Goal: Task Accomplishment & Management: Use online tool/utility

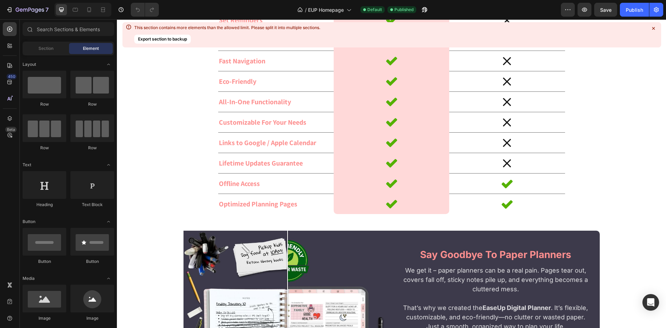
scroll to position [1055, 0]
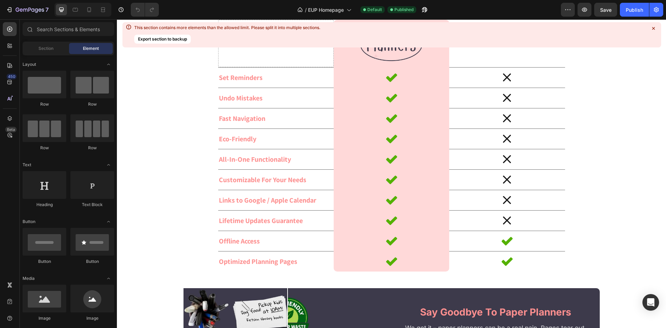
click at [368, 10] on strong "easeup" at bounding box center [374, 4] width 37 height 12
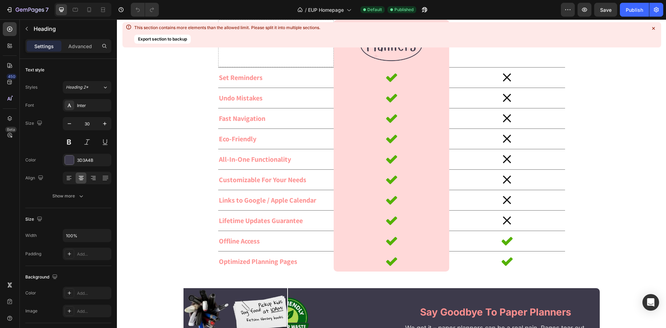
click at [385, 10] on strong "easeup" at bounding box center [374, 4] width 37 height 12
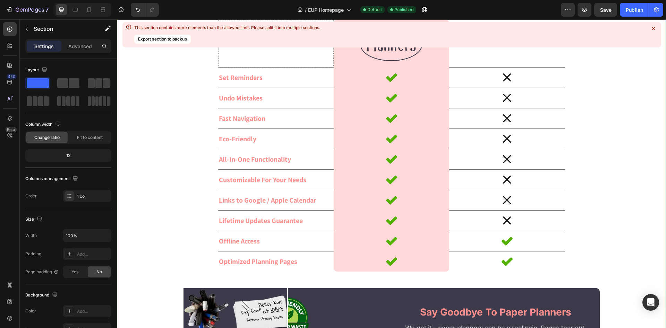
click at [658, 26] on div at bounding box center [654, 29] width 10 height 10
click at [652, 25] on div at bounding box center [654, 29] width 10 height 10
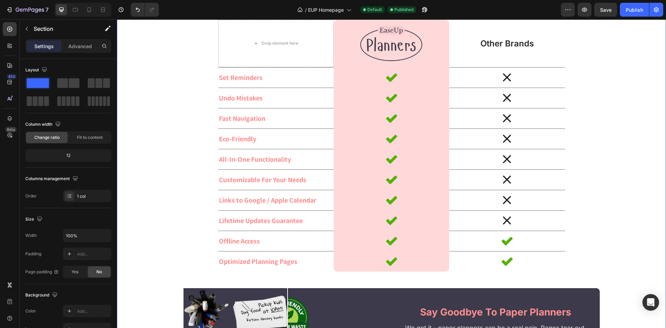
click at [636, 14] on button "Publish" at bounding box center [634, 10] width 29 height 14
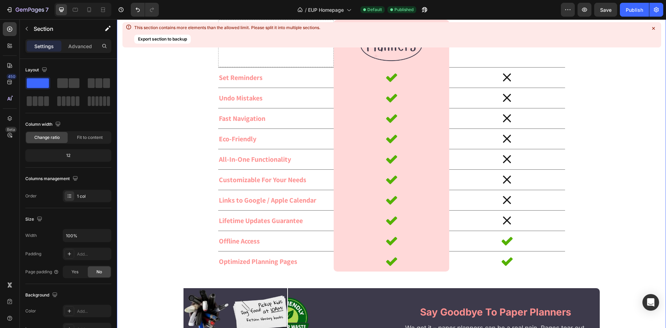
click at [653, 27] on icon at bounding box center [653, 28] width 7 height 7
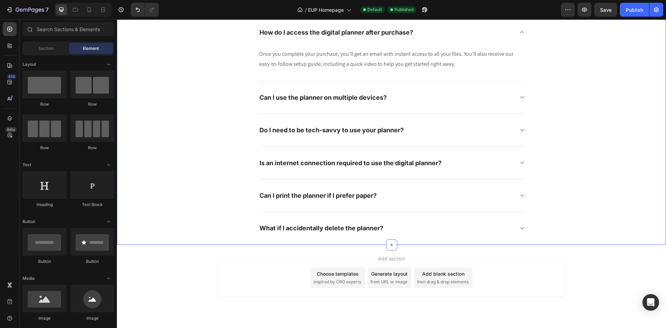
scroll to position [4465, 0]
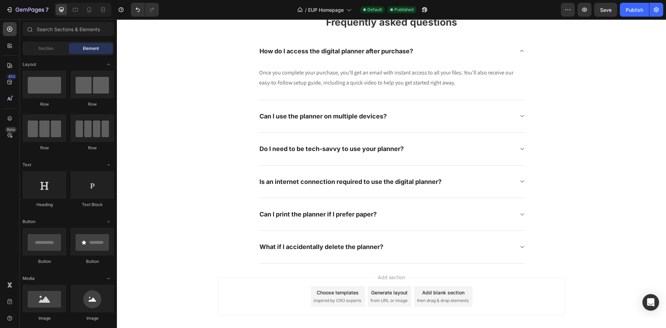
click at [450, 298] on div "Add blank section then drag & drop elements" at bounding box center [443, 296] width 58 height 21
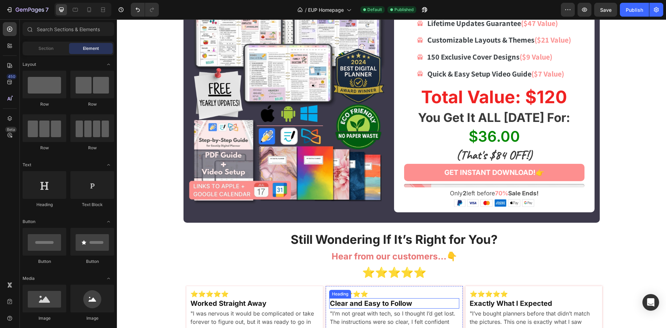
scroll to position [3651, 0]
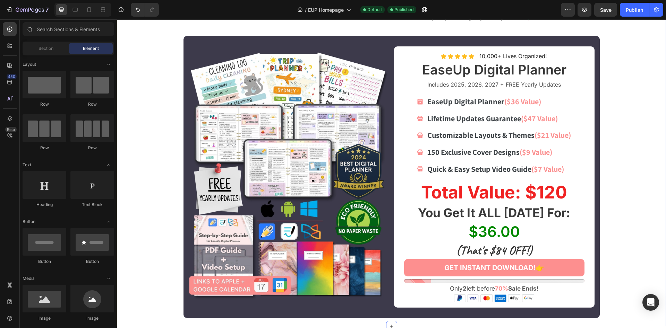
click at [153, 111] on div "FOUNDER OF Text Block EASEUP PLANNERS Heading Image Hey there, I'm [PERSON_NAME…" at bounding box center [391, 77] width 549 height 499
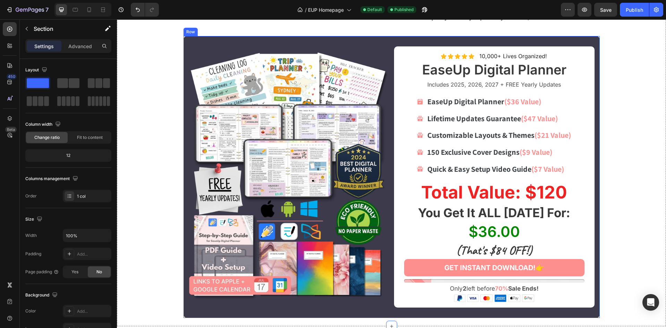
click at [390, 50] on div "Image Row Icon Icon Icon Icon Icon Icon List 10,000+ Lives Organized! Text Bloc…" at bounding box center [391, 177] width 416 height 282
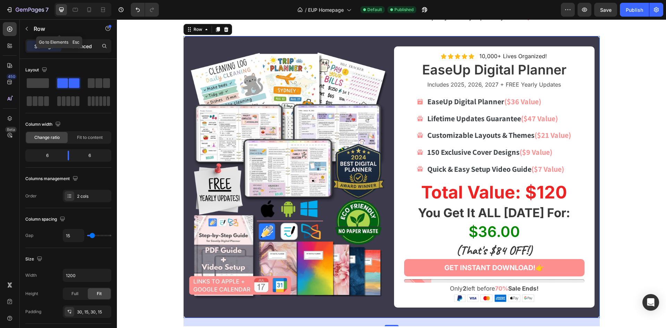
click at [85, 49] on p "Advanced" at bounding box center [80, 46] width 24 height 7
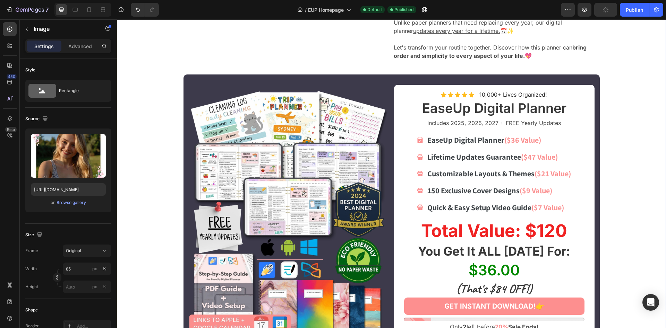
scroll to position [3581, 0]
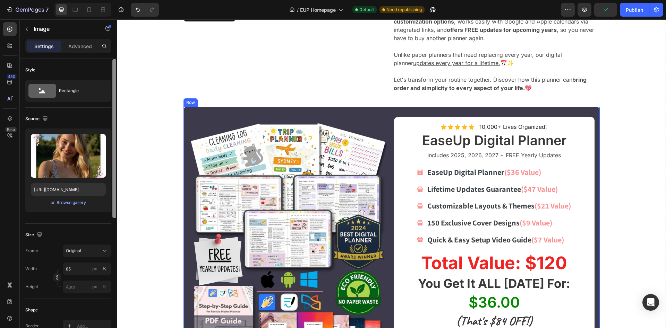
click at [116, 134] on div at bounding box center [114, 203] width 5 height 289
click at [132, 135] on div "FOUNDER OF Text Block EASEUP PLANNERS Heading Image 0 Hey there, I'm Kiersten, …" at bounding box center [391, 147] width 549 height 499
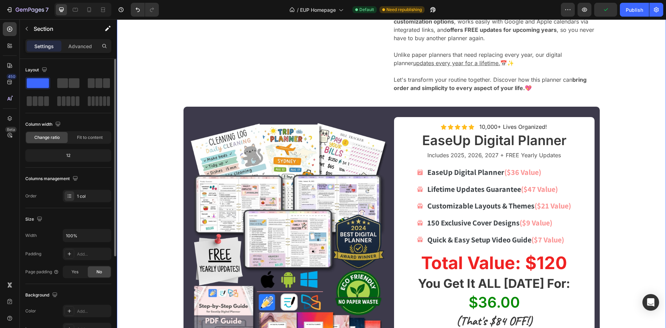
click at [156, 140] on div "FOUNDER OF Text Block EASEUP PLANNERS Heading Image Hey there, I'm [PERSON_NAME…" at bounding box center [391, 147] width 549 height 499
click at [391, 121] on div "Image Row Icon Icon Icon Icon Icon Icon List 10,000+ Lives Organized! Text Bloc…" at bounding box center [391, 248] width 416 height 282
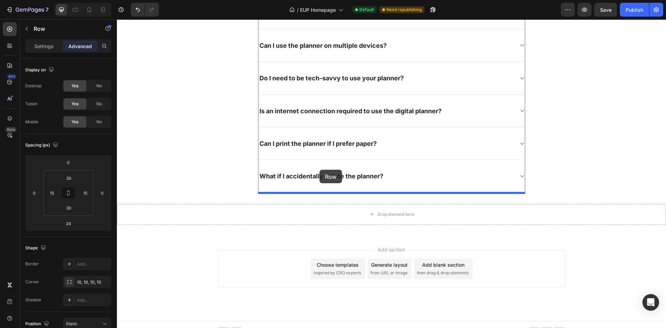
scroll to position [4508, 0]
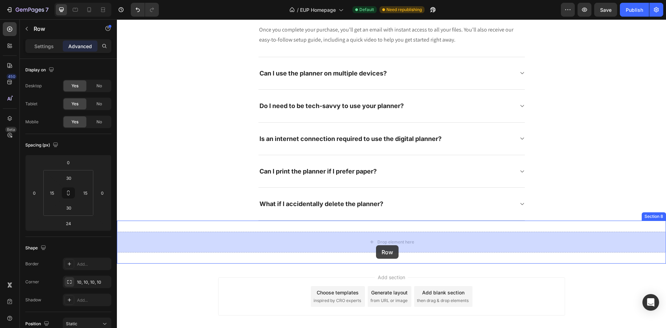
drag, startPoint x: 197, startPoint y: 108, endPoint x: 376, endPoint y: 246, distance: 226.2
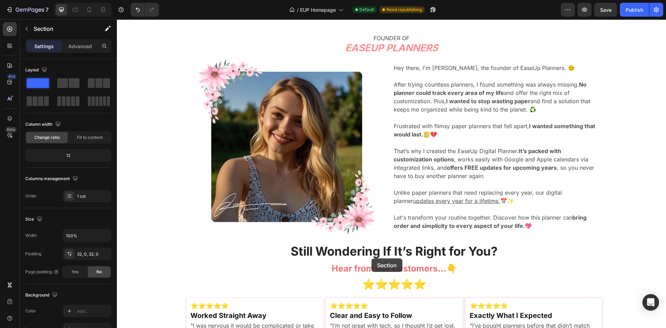
scroll to position [3693, 0]
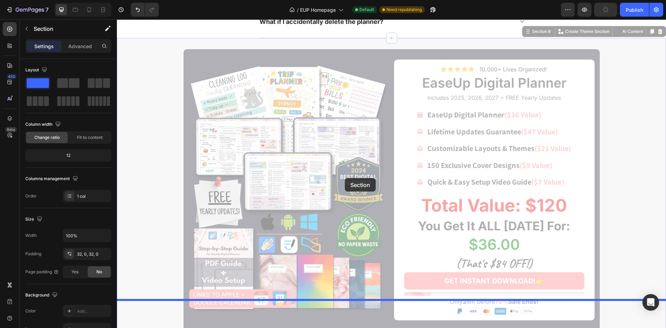
drag, startPoint x: 164, startPoint y: 226, endPoint x: 345, endPoint y: 179, distance: 186.7
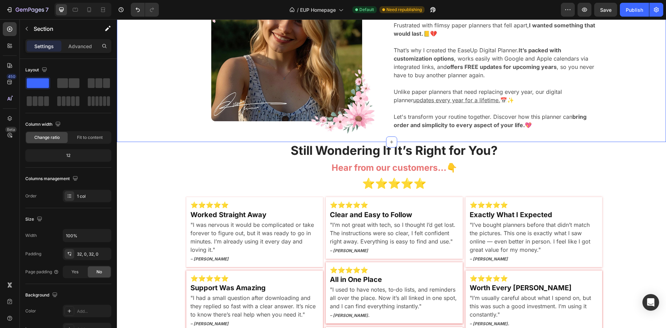
scroll to position [3580, 0]
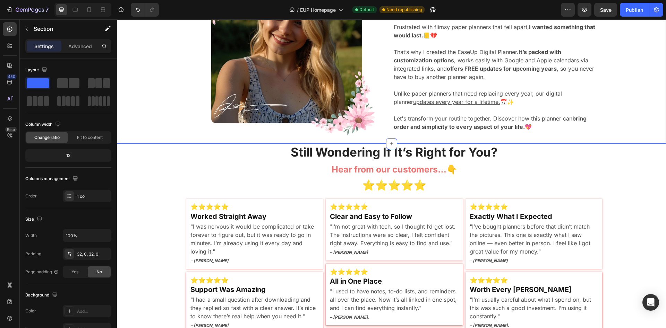
click at [168, 118] on div "FOUNDER OF Text Block EASEUP PLANNERS Heading Image Hey there, I'm [PERSON_NAME…" at bounding box center [391, 38] width 549 height 211
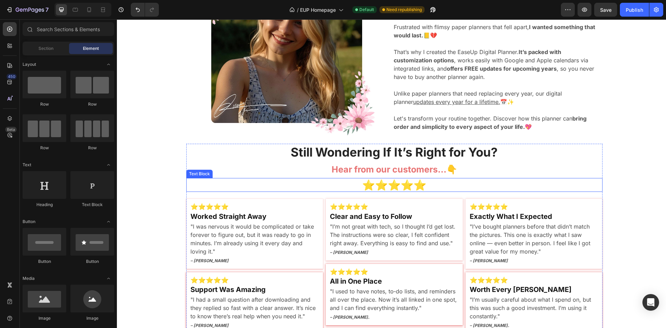
click at [264, 180] on p "⭐⭐⭐⭐⭐" at bounding box center [394, 185] width 415 height 12
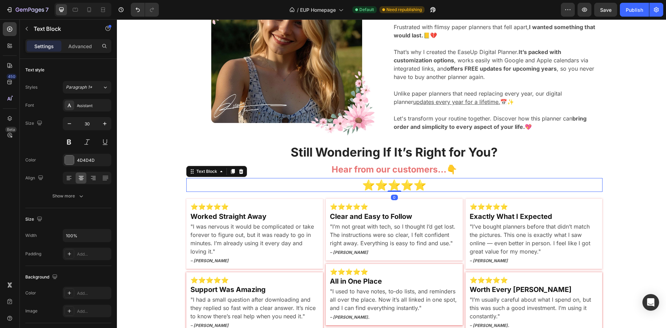
click at [246, 170] on div "Text Block" at bounding box center [216, 171] width 61 height 11
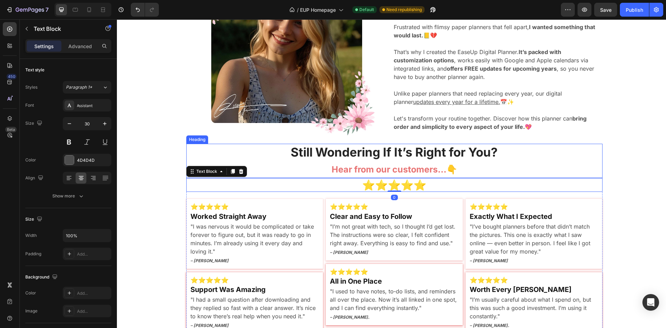
click at [262, 152] on h2 "Still Wondering If It’s Right for You? Hear from our customers…👇" at bounding box center [394, 161] width 416 height 34
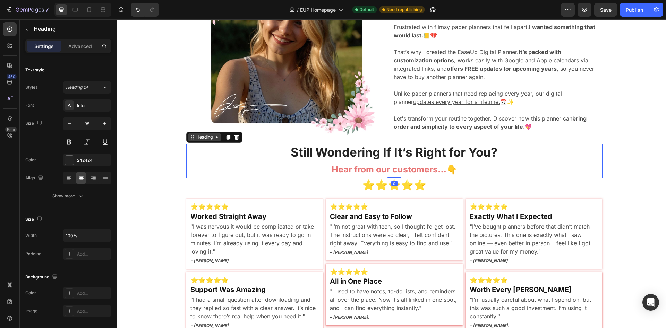
click at [200, 140] on div "Heading" at bounding box center [204, 137] width 19 height 6
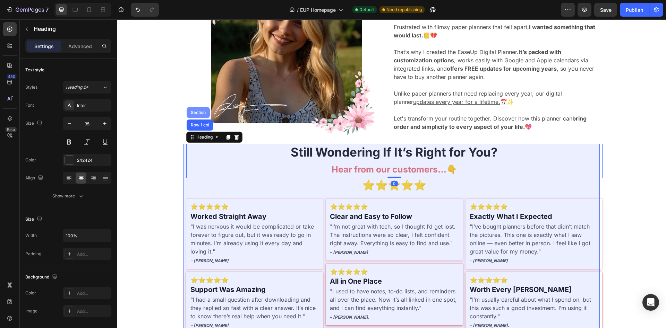
click at [196, 112] on div "Section" at bounding box center [198, 113] width 18 height 4
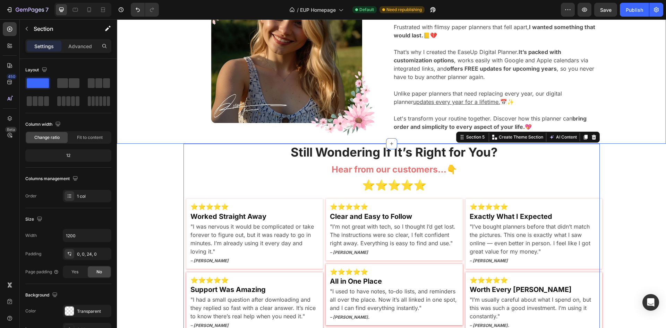
click at [166, 129] on div "FOUNDER OF Text Block EASEUP PLANNERS Heading Image Hey there, I'm [PERSON_NAME…" at bounding box center [391, 38] width 549 height 211
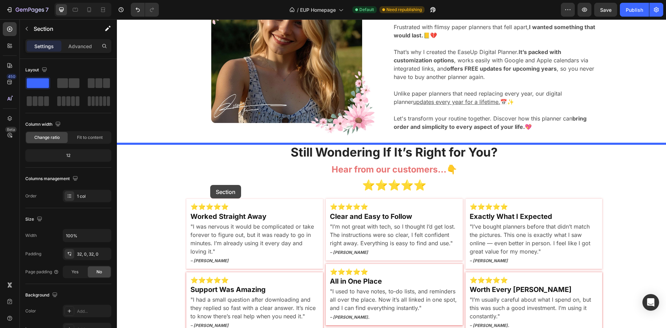
drag, startPoint x: 151, startPoint y: 268, endPoint x: 214, endPoint y: 182, distance: 106.7
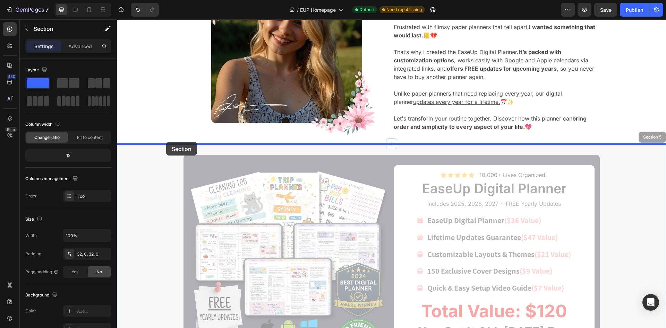
drag, startPoint x: 157, startPoint y: 165, endPoint x: 166, endPoint y: 142, distance: 24.2
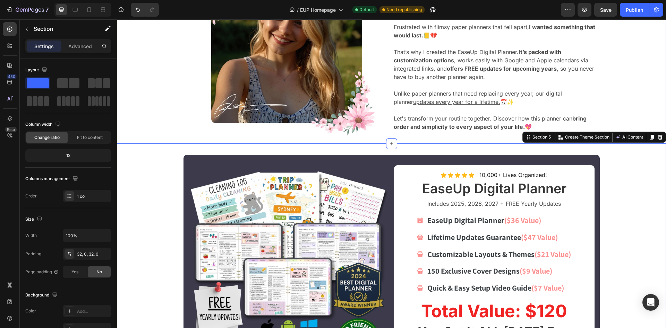
click at [155, 103] on div "FOUNDER OF Text Block EASEUP PLANNERS Heading Image Hey there, I'm [PERSON_NAME…" at bounding box center [391, 38] width 549 height 211
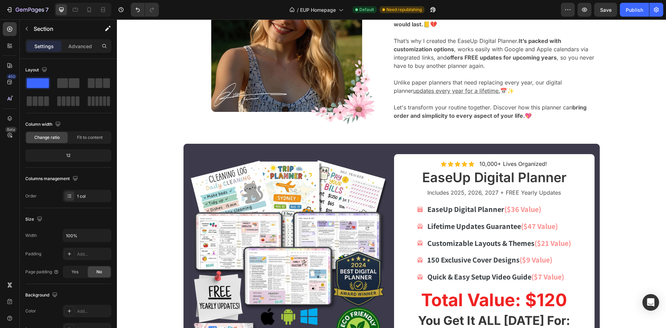
scroll to position [3719, 0]
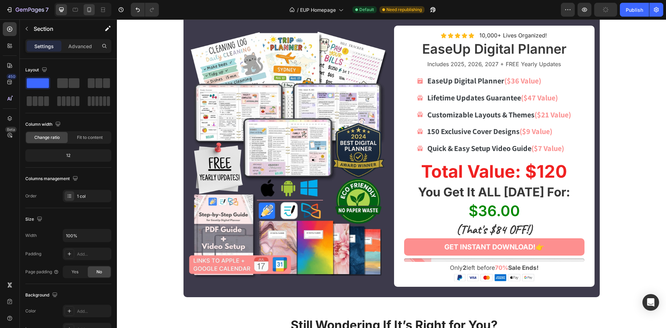
click at [95, 10] on div at bounding box center [89, 9] width 11 height 11
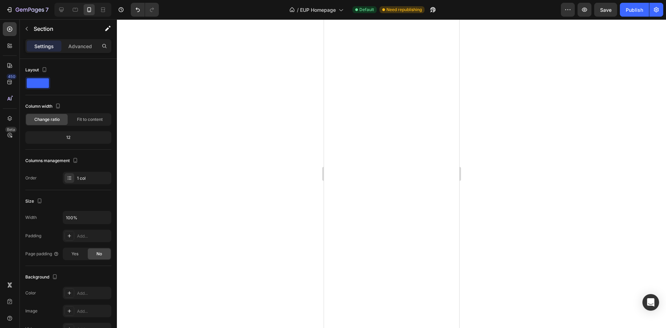
click at [234, 119] on div at bounding box center [391, 173] width 549 height 309
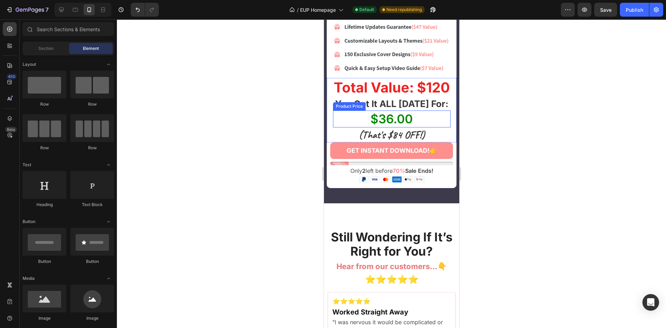
scroll to position [4772, 0]
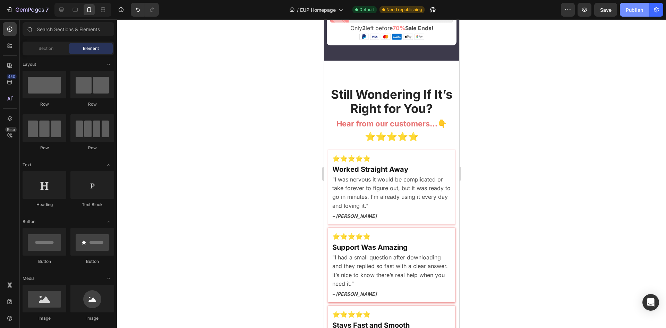
click at [641, 5] on button "Publish" at bounding box center [634, 10] width 29 height 14
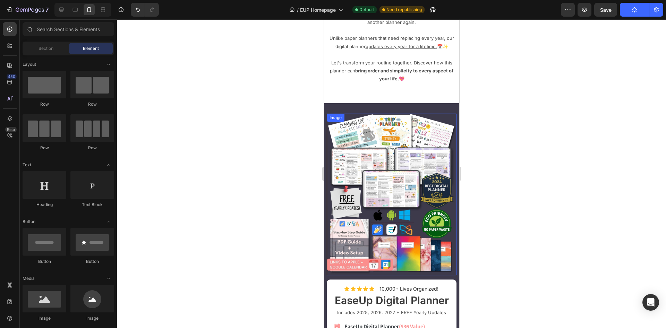
scroll to position [4454, 0]
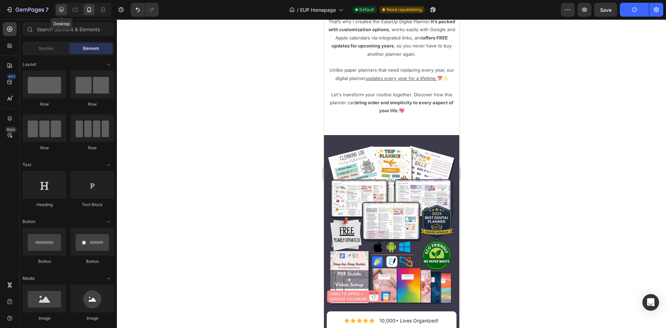
click at [61, 9] on icon at bounding box center [61, 9] width 7 height 7
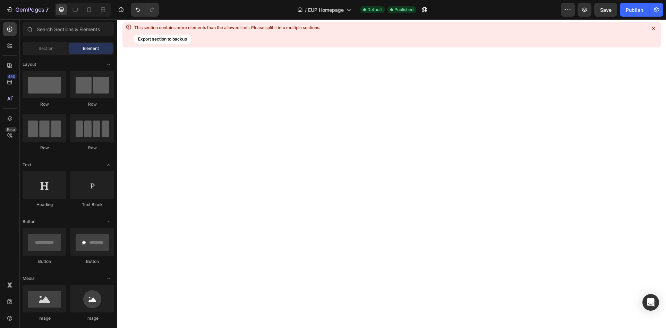
scroll to position [3083, 0]
click at [179, 40] on button "Export section to backup" at bounding box center [162, 39] width 57 height 9
click at [628, 28] on div "This section contains more elements than the allowed limit. Please split it int…" at bounding box center [391, 34] width 539 height 25
click at [653, 29] on icon at bounding box center [653, 28] width 7 height 7
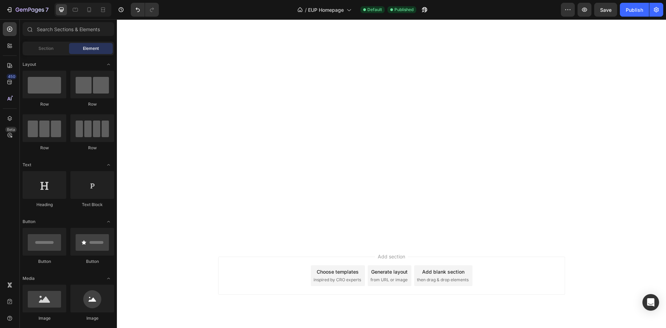
scroll to position [3436, 0]
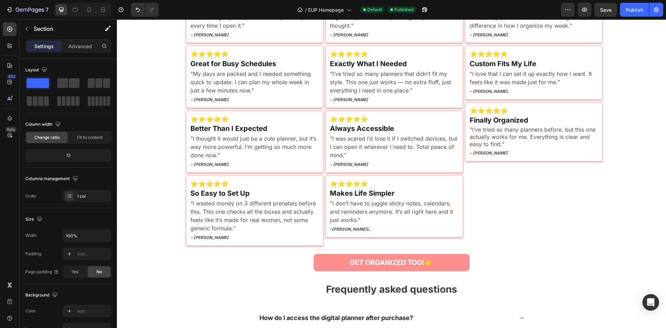
scroll to position [4531, 0]
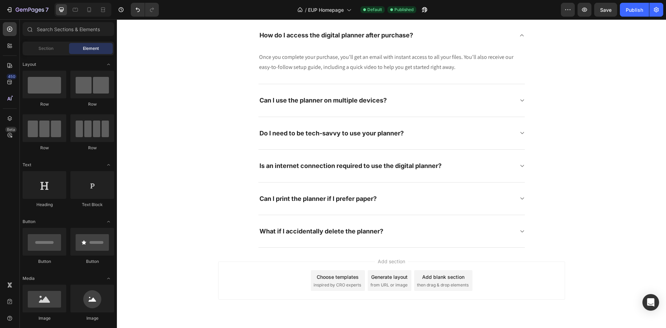
click at [443, 283] on span "then drag & drop elements" at bounding box center [443, 285] width 52 height 6
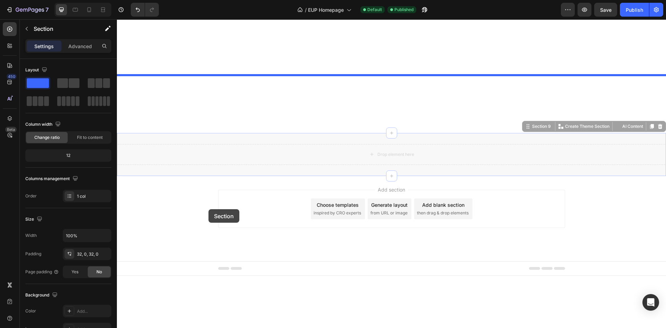
scroll to position [3292, 0]
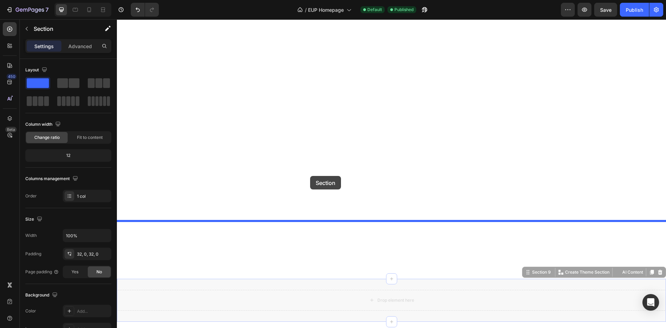
drag, startPoint x: 223, startPoint y: 218, endPoint x: 310, endPoint y: 183, distance: 94.2
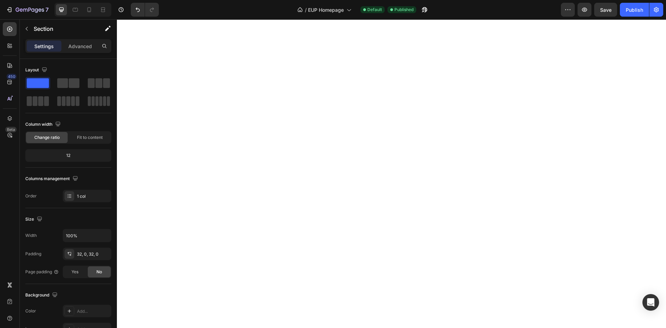
scroll to position [3079, 0]
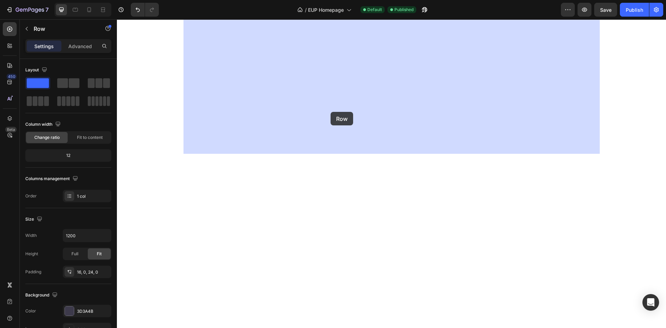
scroll to position [3292, 0]
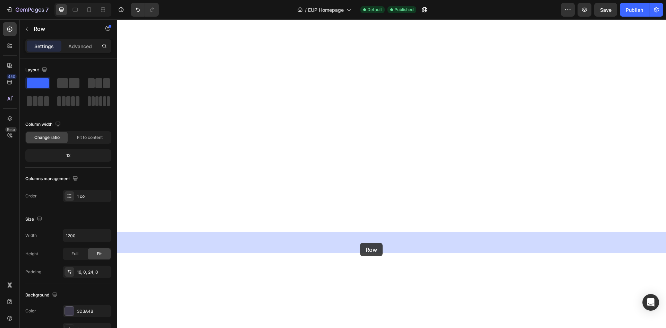
drag, startPoint x: 192, startPoint y: 76, endPoint x: 360, endPoint y: 243, distance: 237.4
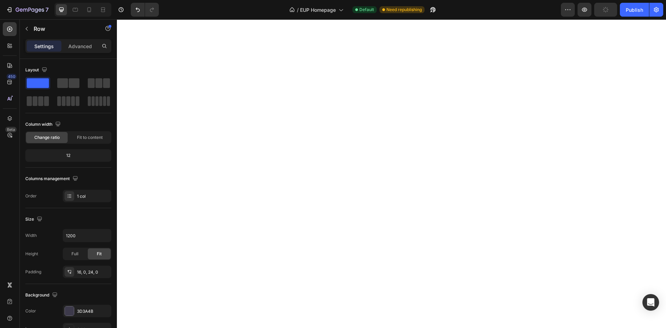
drag, startPoint x: 318, startPoint y: 133, endPoint x: 231, endPoint y: 90, distance: 97.3
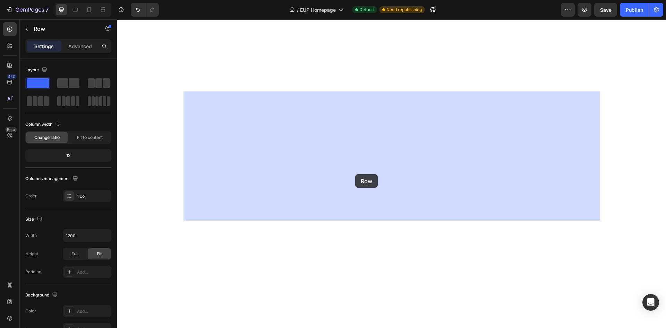
scroll to position [3283, 0]
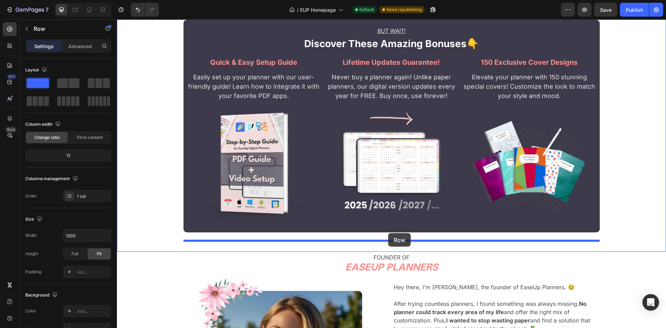
drag, startPoint x: 202, startPoint y: 83, endPoint x: 388, endPoint y: 233, distance: 239.5
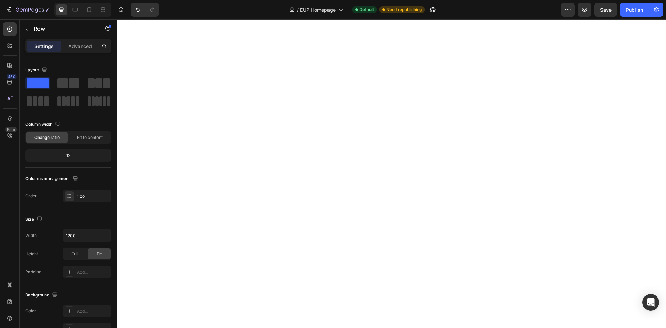
scroll to position [2929, 0]
click at [600, 7] on button "Save" at bounding box center [605, 10] width 23 height 14
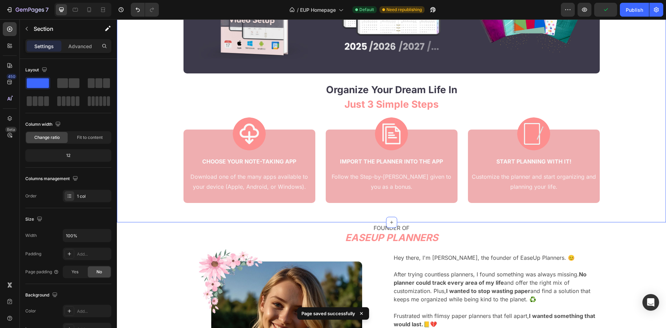
scroll to position [3389, 0]
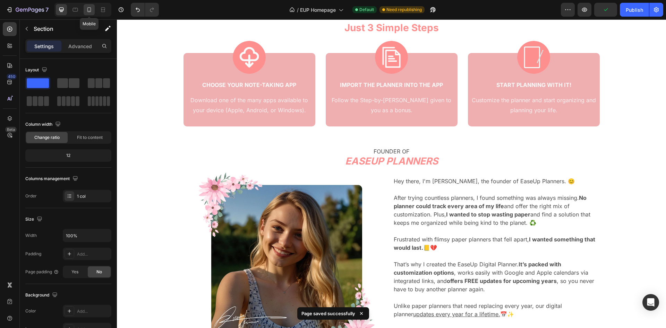
click at [91, 8] on icon at bounding box center [89, 9] width 4 height 5
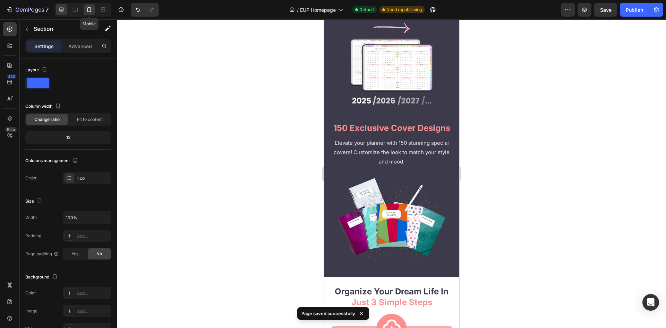
scroll to position [3280, 0]
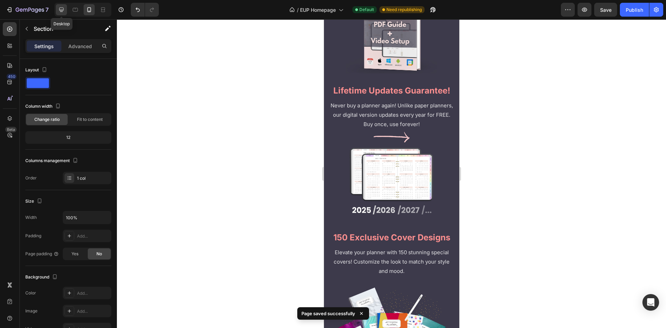
click at [53, 7] on div "Desktop" at bounding box center [82, 10] width 60 height 14
drag, startPoint x: 58, startPoint y: 7, endPoint x: 63, endPoint y: 10, distance: 5.7
click at [58, 8] on div at bounding box center [61, 9] width 11 height 11
click at [61, 9] on icon at bounding box center [61, 9] width 7 height 7
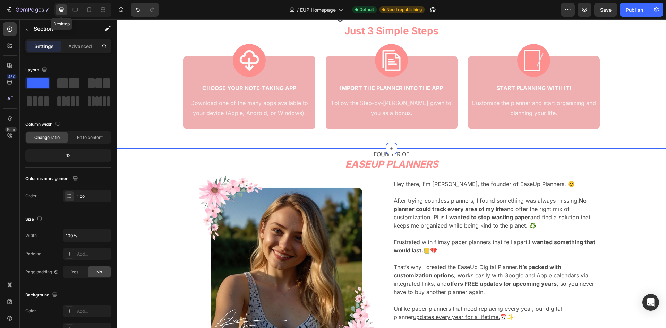
scroll to position [3674, 0]
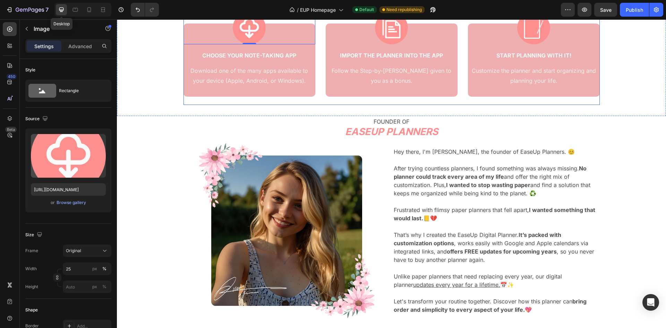
scroll to position [3534, 0]
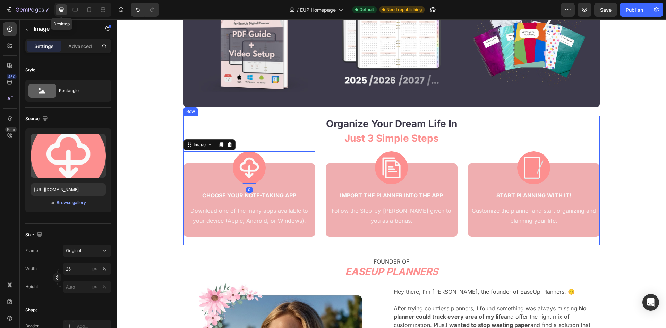
click at [321, 153] on div "organize your dream life in just 3 simple steps Heading Image 0 CHOOSE YOUR NOT…" at bounding box center [391, 180] width 416 height 129
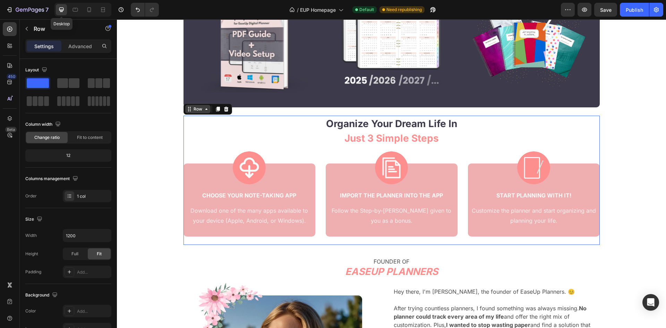
click at [198, 109] on div "Row" at bounding box center [197, 109] width 11 height 6
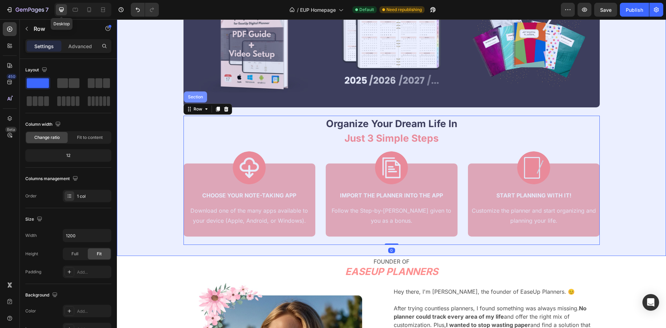
click at [195, 98] on div "Section" at bounding box center [196, 97] width 18 height 4
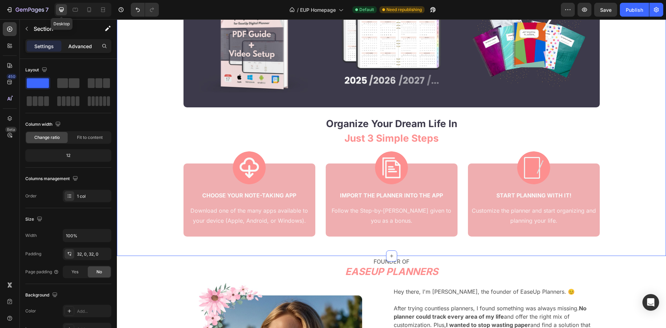
click at [78, 46] on p "Advanced" at bounding box center [80, 46] width 24 height 7
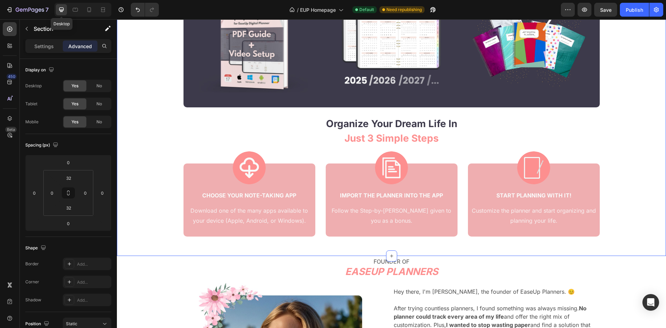
click at [82, 45] on p "Advanced" at bounding box center [80, 46] width 24 height 7
click at [74, 210] on input "32" at bounding box center [69, 208] width 14 height 10
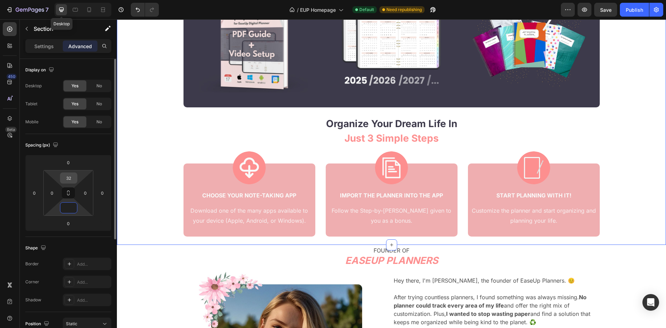
type input "0"
click at [72, 180] on input "32" at bounding box center [69, 178] width 14 height 10
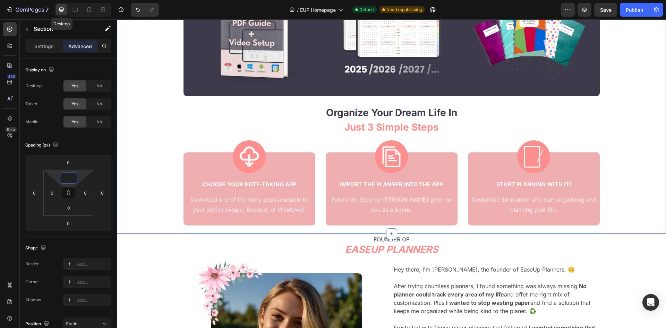
click at [146, 96] on div "BUT WAIT! Text Block discover these amazing bonuses👇 Heading Row quick & easy s…" at bounding box center [391, 59] width 549 height 351
type input "0"
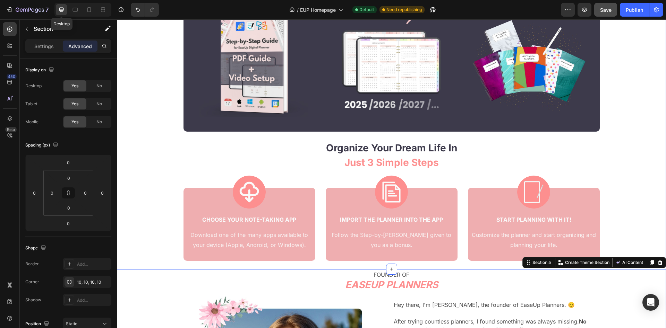
click at [602, 11] on span "Save" at bounding box center [605, 10] width 11 height 6
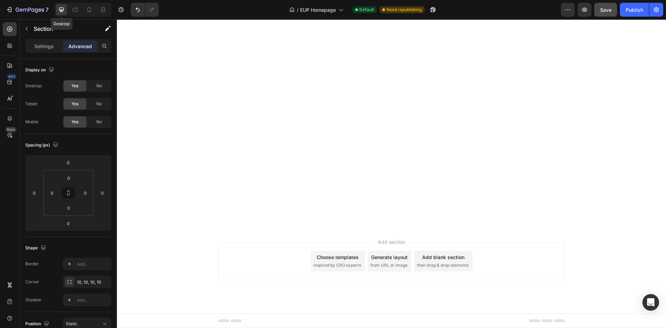
click at [602, 11] on button "Save" at bounding box center [605, 10] width 23 height 14
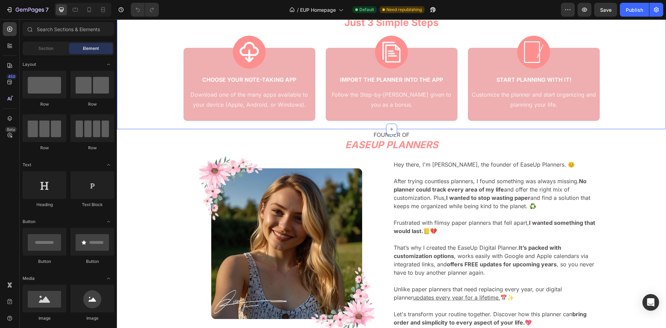
scroll to position [3243, 0]
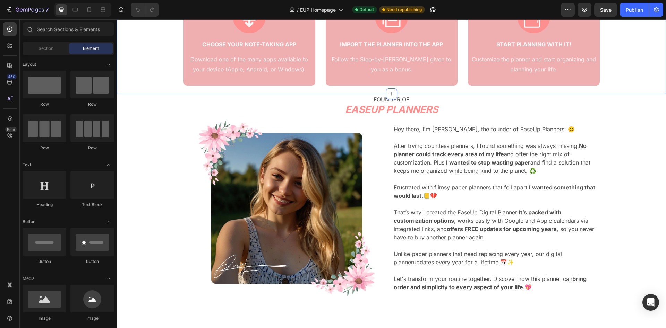
click at [157, 226] on div "FOUNDER OF Text Block EASEUP PLANNERS Heading Image Hey there, I'm [PERSON_NAME…" at bounding box center [391, 199] width 549 height 211
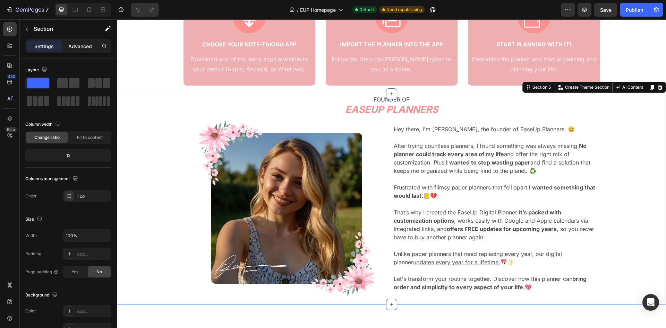
click at [82, 51] on div "Advanced" at bounding box center [80, 46] width 35 height 11
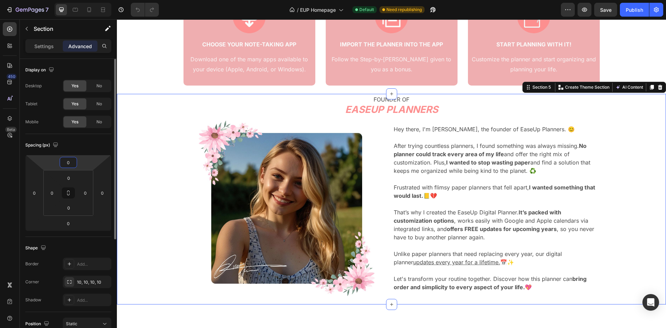
click at [73, 163] on input "0" at bounding box center [68, 162] width 14 height 10
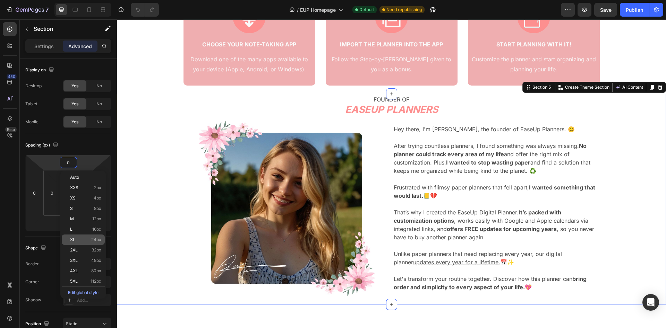
click at [79, 252] on p "2XL 32px" at bounding box center [85, 250] width 31 height 5
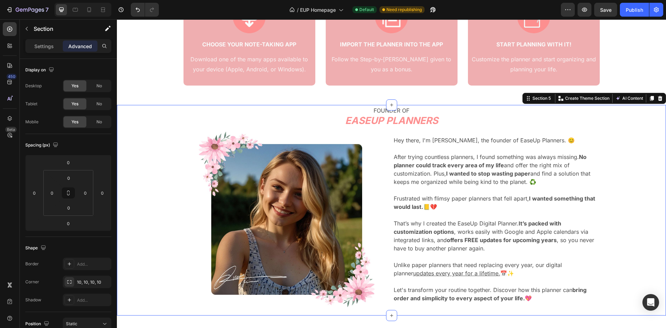
type input "32"
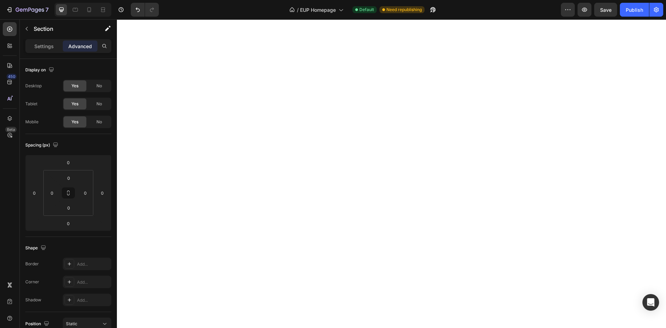
scroll to position [2534, 0]
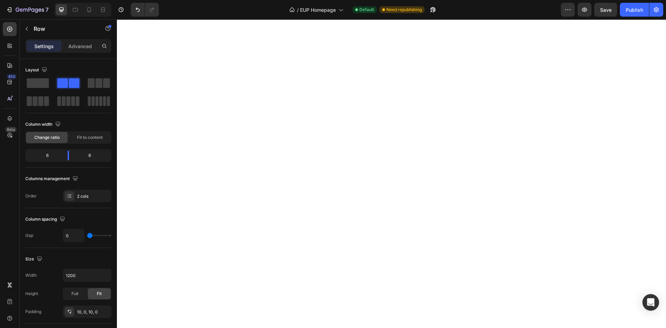
click at [74, 53] on div "Settings Advanced" at bounding box center [68, 49] width 97 height 20
click at [77, 50] on div "Advanced" at bounding box center [80, 46] width 35 height 11
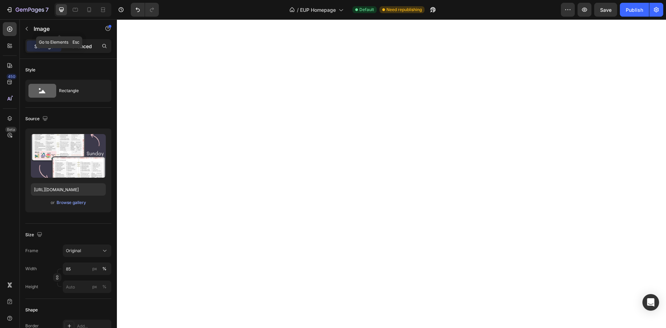
click at [85, 41] on div "Advanced" at bounding box center [80, 46] width 35 height 11
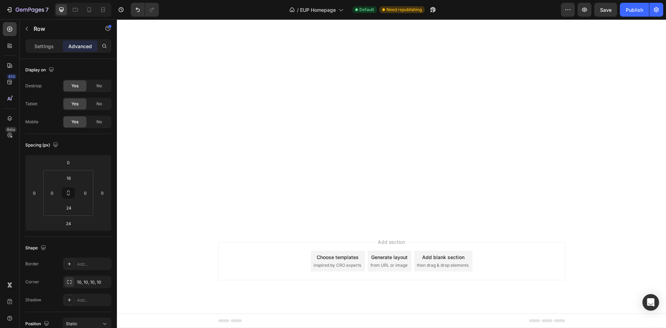
scroll to position [3206, 0]
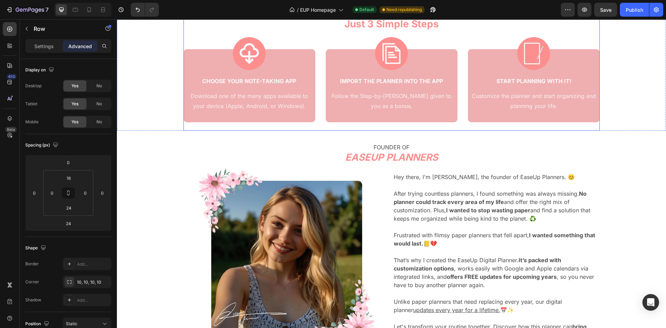
click at [193, 131] on div "organize your dream life in just 3 simple steps Heading Image CHOOSE YOUR NOTE-…" at bounding box center [391, 65] width 416 height 129
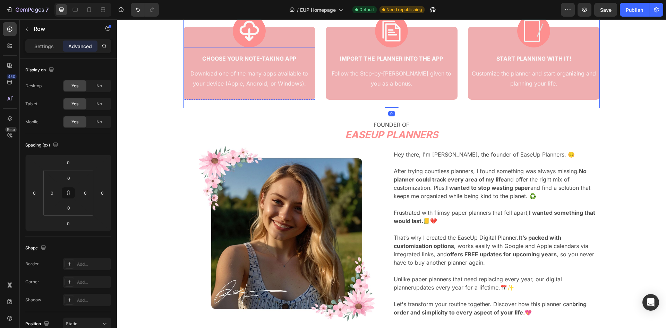
scroll to position [3242, 0]
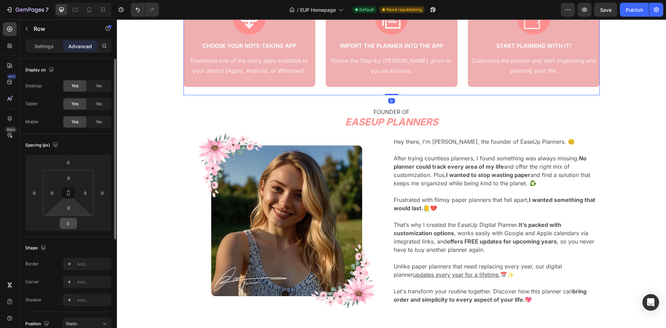
click at [73, 225] on input "0" at bounding box center [68, 223] width 14 height 10
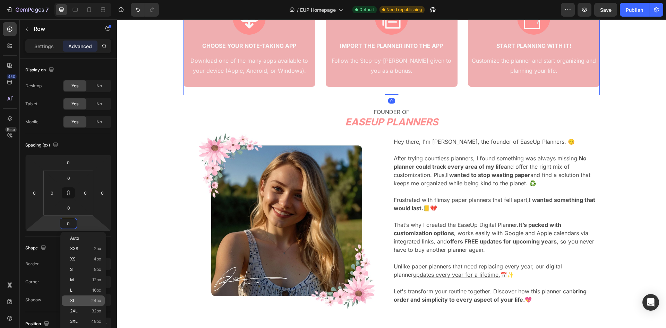
click at [84, 302] on p "XL 24px" at bounding box center [85, 301] width 31 height 5
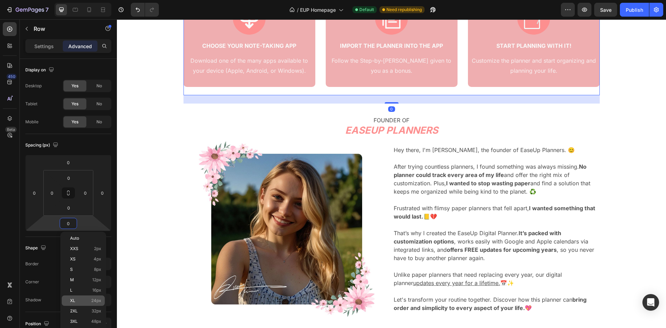
type input "24"
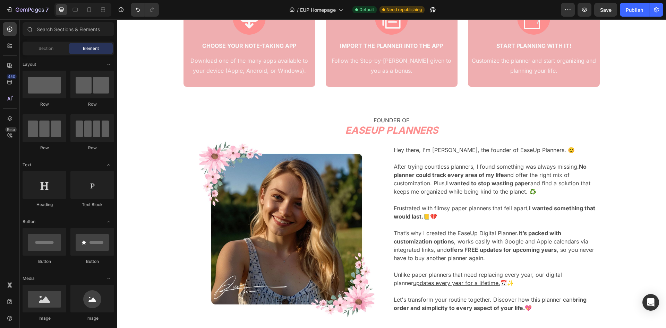
click at [204, 260] on img at bounding box center [287, 230] width 176 height 176
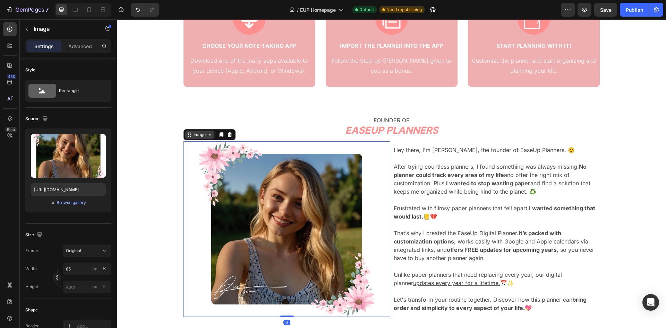
click at [197, 138] on div "Image" at bounding box center [199, 135] width 15 height 6
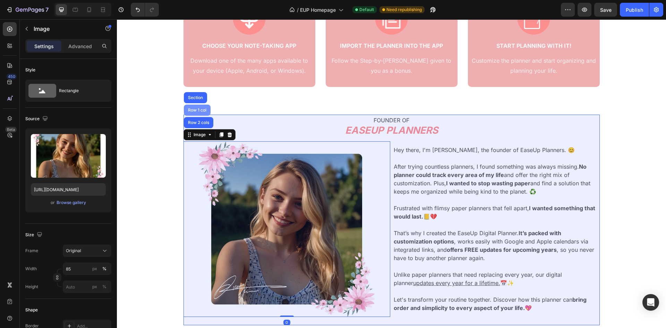
click at [199, 116] on div "Row 1 col" at bounding box center [197, 110] width 27 height 11
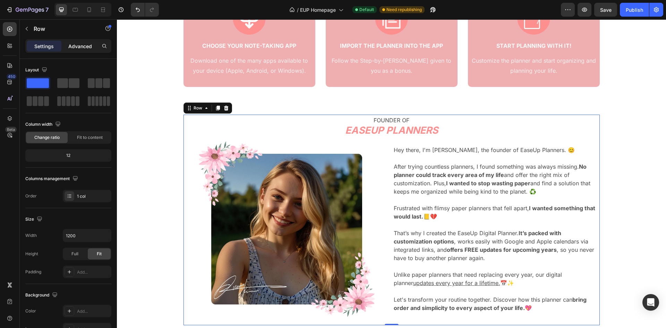
click at [84, 48] on p "Advanced" at bounding box center [80, 46] width 24 height 7
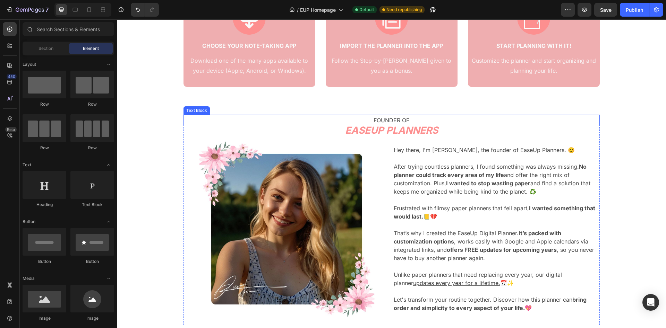
click at [351, 126] on p "FOUNDER OF" at bounding box center [391, 120] width 415 height 10
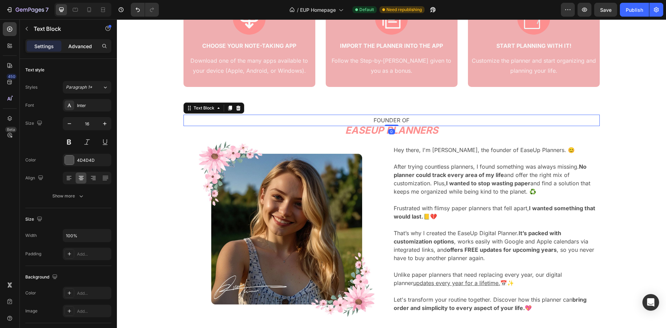
click at [89, 44] on p "Advanced" at bounding box center [80, 46] width 24 height 7
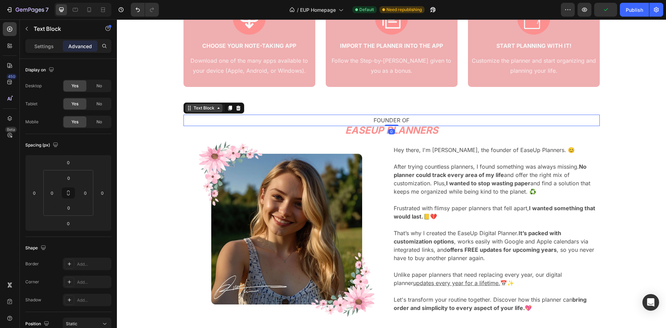
click at [202, 111] on div "Text Block" at bounding box center [204, 108] width 24 height 6
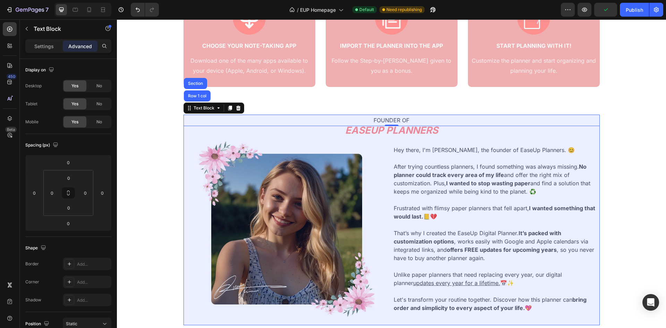
click at [196, 89] on div "Section" at bounding box center [195, 83] width 23 height 11
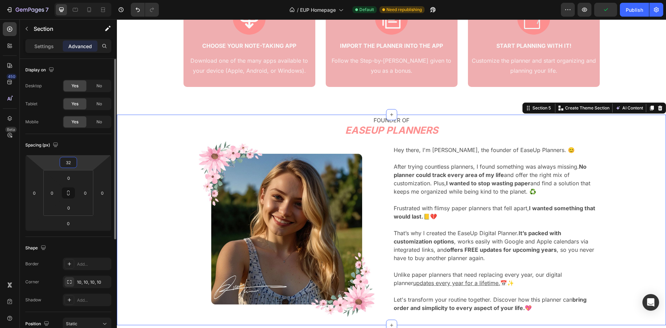
click at [71, 160] on input "32" at bounding box center [68, 162] width 14 height 10
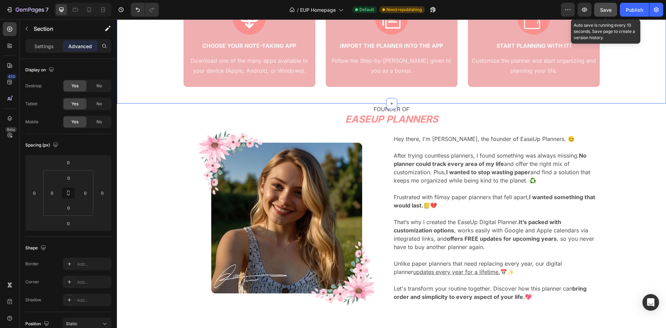
click at [605, 10] on span "Save" at bounding box center [605, 10] width 11 height 6
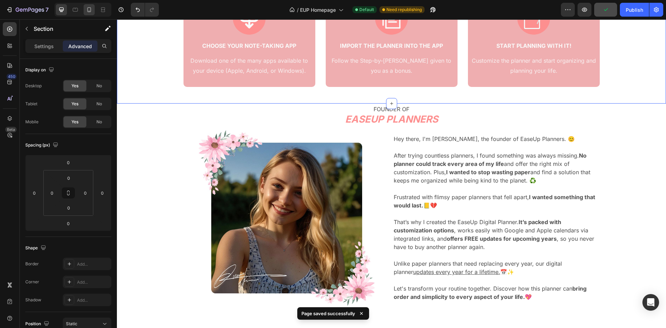
click at [90, 10] on icon at bounding box center [89, 9] width 7 height 7
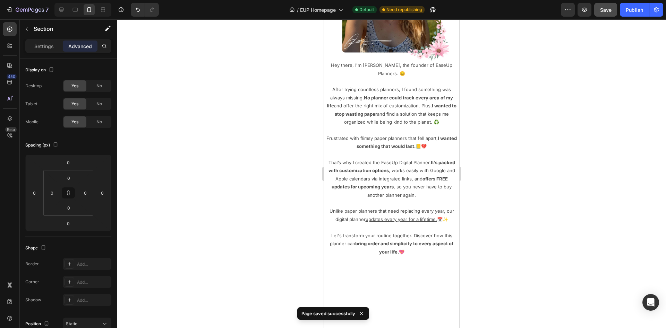
scroll to position [3942, 0]
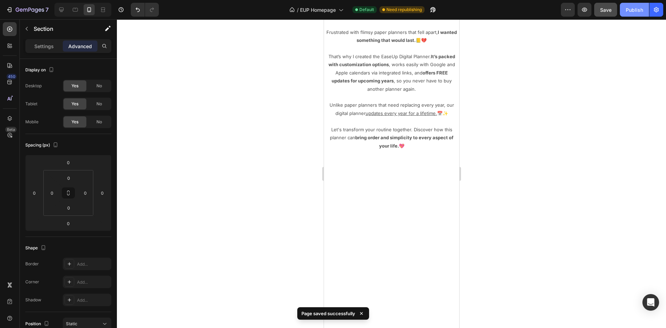
click at [624, 11] on button "Publish" at bounding box center [634, 10] width 29 height 14
click at [291, 115] on div at bounding box center [391, 173] width 549 height 309
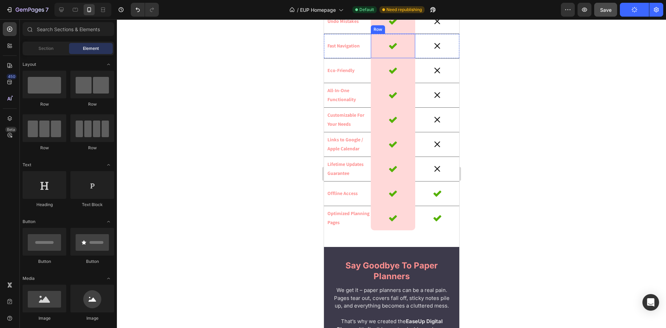
scroll to position [1283, 0]
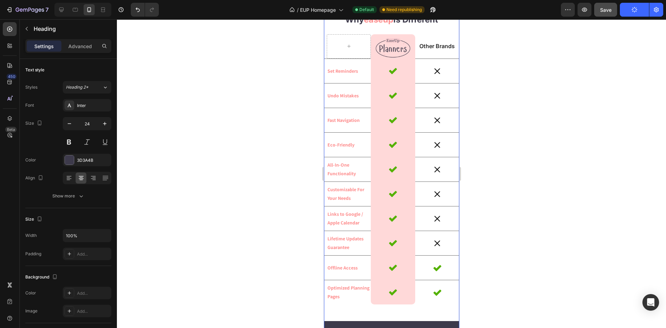
click at [389, 25] on strong "easeup" at bounding box center [377, 20] width 29 height 10
click at [387, 25] on strong "easeup" at bounding box center [377, 20] width 29 height 10
click at [277, 85] on div at bounding box center [391, 173] width 549 height 309
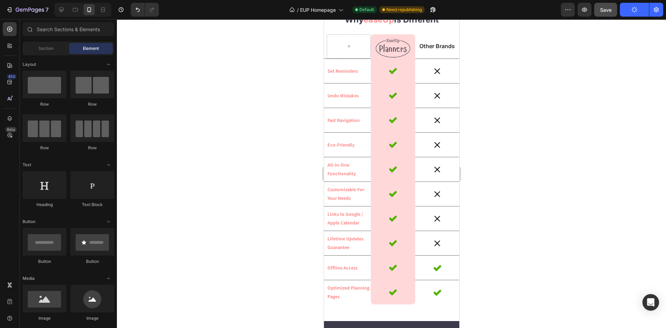
click at [576, 11] on div "Preview Save Publish" at bounding box center [612, 10] width 102 height 14
click at [572, 11] on button "button" at bounding box center [568, 10] width 14 height 14
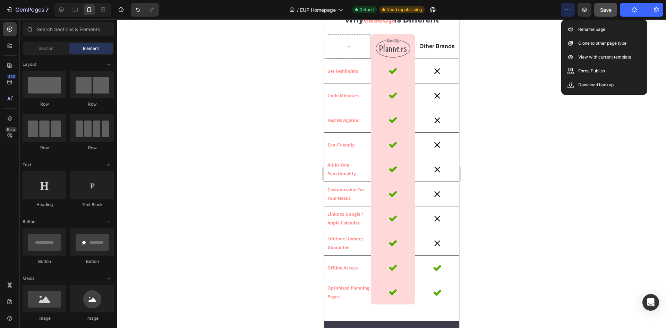
click at [583, 72] on p "Force Publish" at bounding box center [591, 71] width 27 height 7
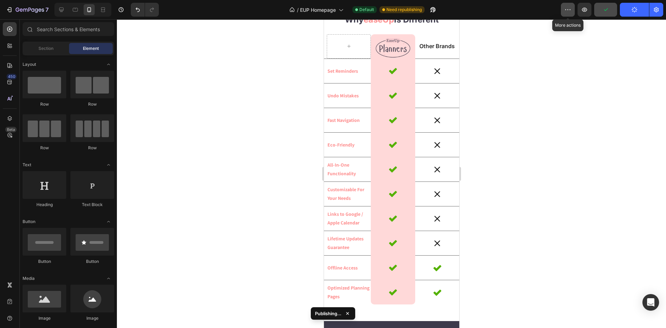
click at [570, 11] on icon "button" at bounding box center [567, 9] width 7 height 7
click at [538, 11] on div "/ EUP Homepage Default Need republishing" at bounding box center [362, 10] width 396 height 14
click at [66, 9] on div at bounding box center [61, 9] width 11 height 11
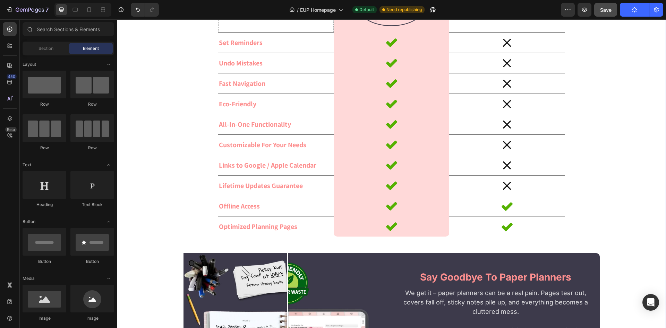
scroll to position [1199, 0]
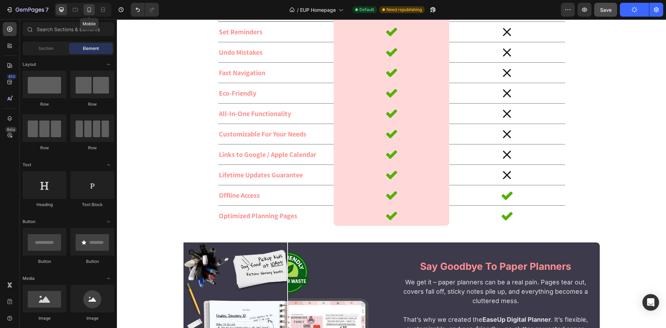
click at [89, 6] on icon at bounding box center [89, 9] width 7 height 7
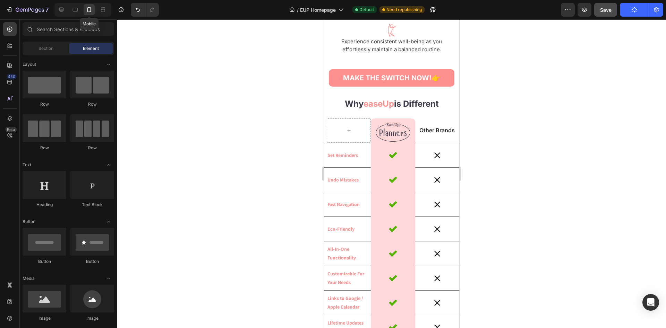
scroll to position [1188, 0]
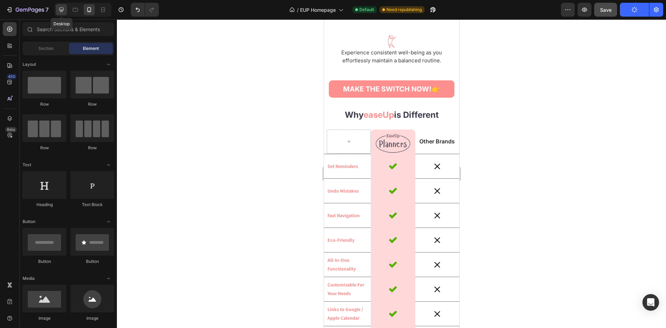
click at [59, 10] on icon at bounding box center [61, 9] width 7 height 7
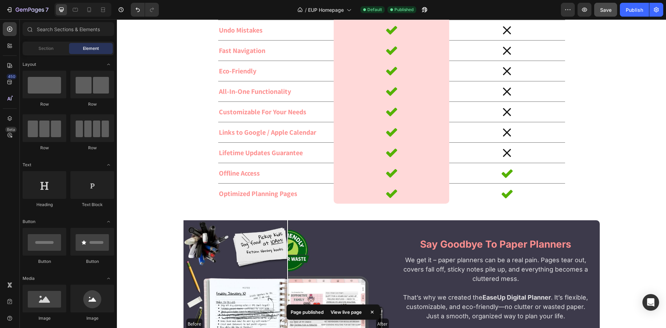
scroll to position [1224, 0]
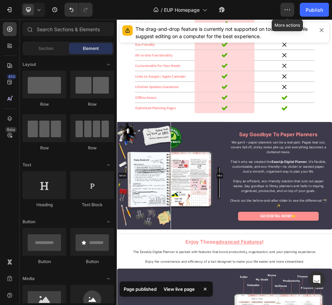
click at [321, 8] on div "Publish" at bounding box center [314, 9] width 17 height 7
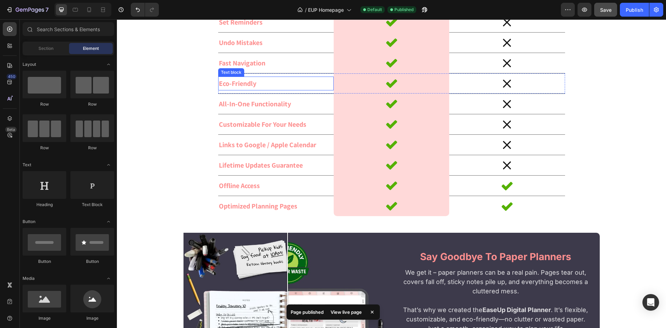
scroll to position [1118, 0]
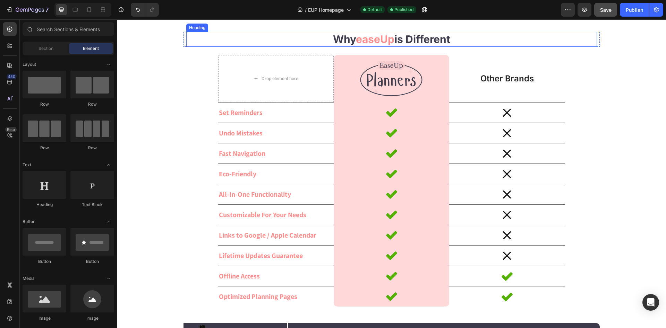
click at [404, 45] on strong "is different" at bounding box center [422, 39] width 56 height 12
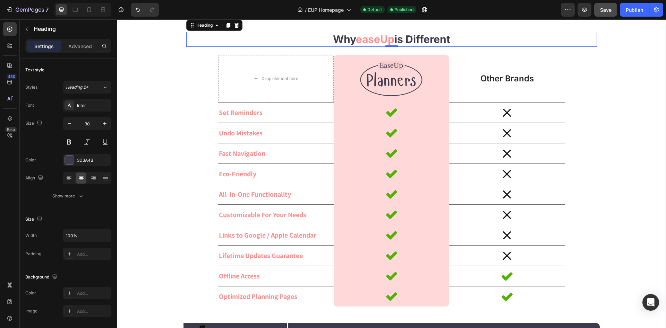
click at [190, 143] on div "are you truly living your dream life? Heading With limited hours each day, it's…" at bounding box center [391, 317] width 549 height 1801
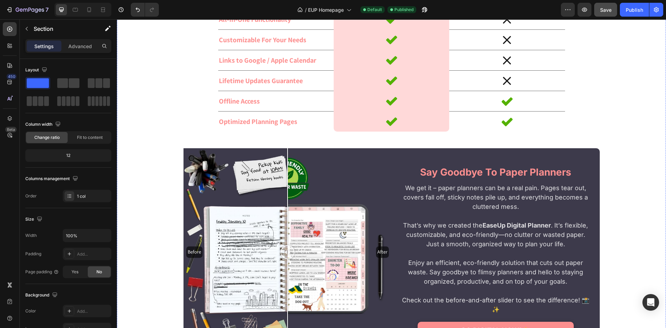
scroll to position [1295, 0]
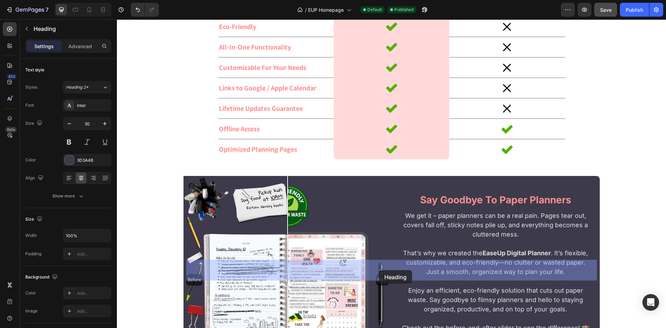
drag, startPoint x: 214, startPoint y: 90, endPoint x: 379, endPoint y: 271, distance: 244.8
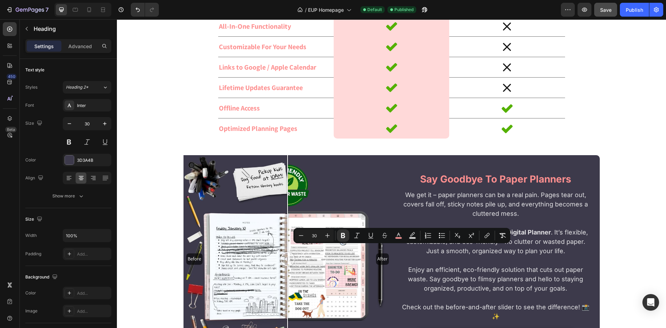
drag, startPoint x: 427, startPoint y: 253, endPoint x: 438, endPoint y: 257, distance: 11.2
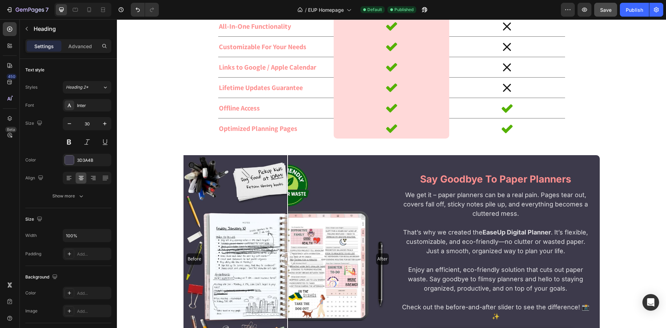
drag, startPoint x: 381, startPoint y: 254, endPoint x: 319, endPoint y: 257, distance: 62.2
drag, startPoint x: 450, startPoint y: 252, endPoint x: 362, endPoint y: 255, distance: 88.1
click at [660, 220] on div "are you truly living your dream life? Heading With limited hours each day, it's…" at bounding box center [391, 144] width 549 height 1809
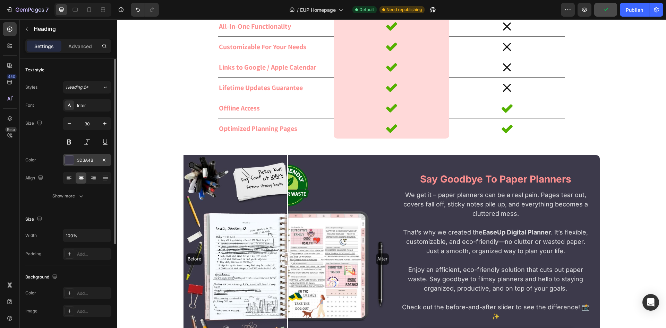
click at [78, 156] on div "3D3A4B" at bounding box center [87, 160] width 49 height 12
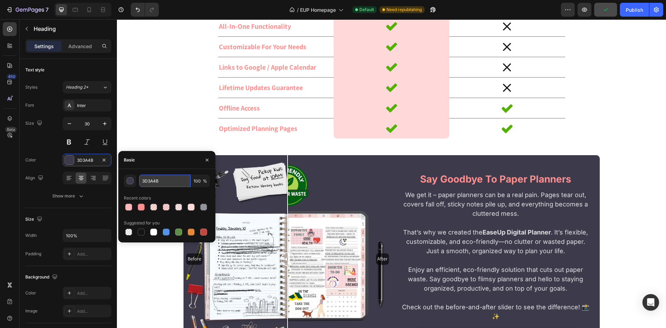
click at [161, 185] on input "3D3A4B" at bounding box center [164, 181] width 51 height 12
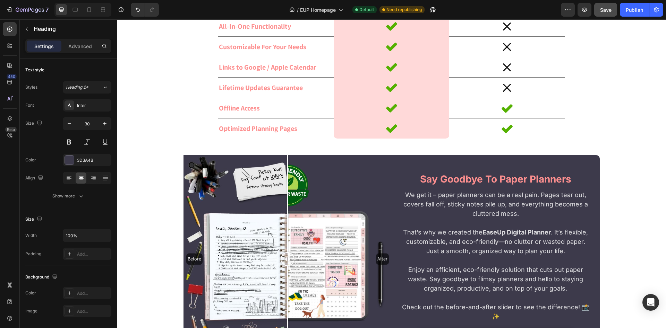
drag, startPoint x: 463, startPoint y: 254, endPoint x: 397, endPoint y: 255, distance: 65.6
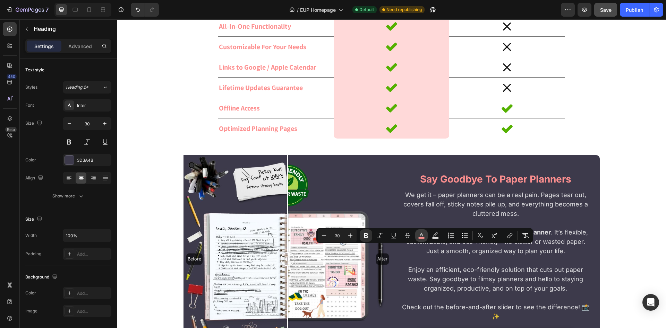
click at [421, 238] on rect "Editor contextual toolbar" at bounding box center [421, 239] width 7 height 2
type input "FD8F8F"
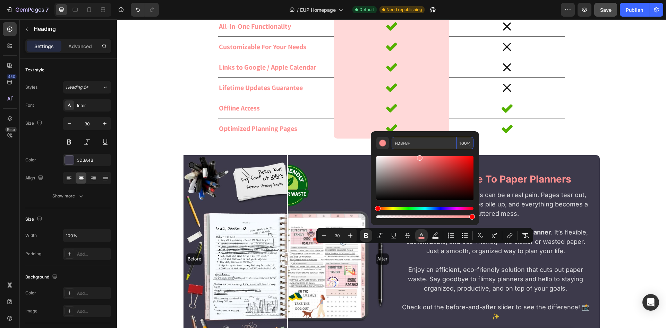
click at [430, 146] on input "FD8F8F" at bounding box center [424, 143] width 65 height 12
paste input "3D3A4B"
type input "3D3A4B"
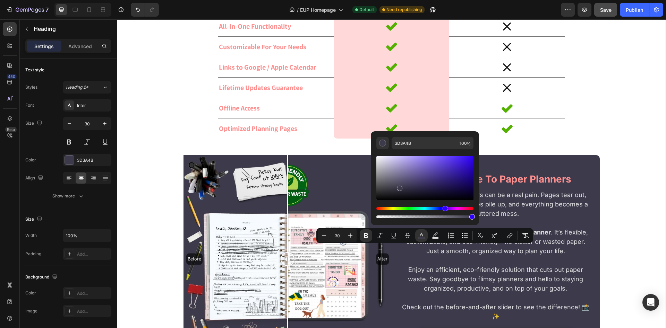
click at [607, 178] on div "are you truly living your dream life? Heading With limited hours each day, it's…" at bounding box center [391, 144] width 549 height 1809
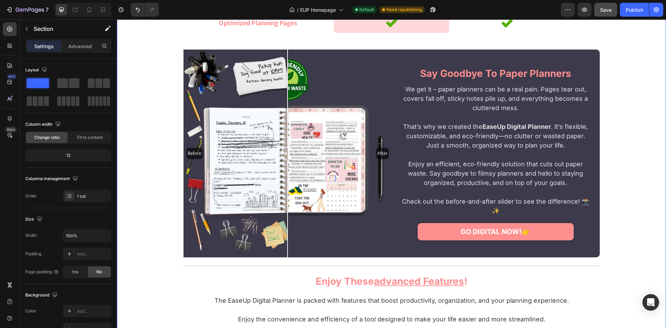
scroll to position [1401, 0]
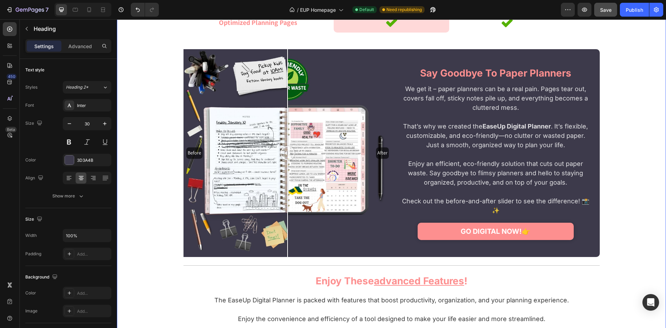
click at [614, 182] on div "are you truly living your dream life? Heading With limited hours each day, it's…" at bounding box center [391, 38] width 549 height 1809
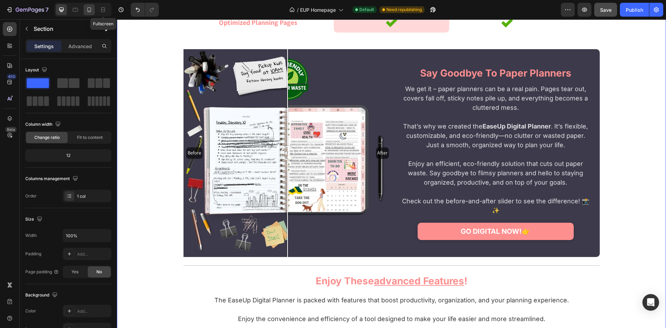
click at [87, 10] on icon at bounding box center [89, 9] width 7 height 7
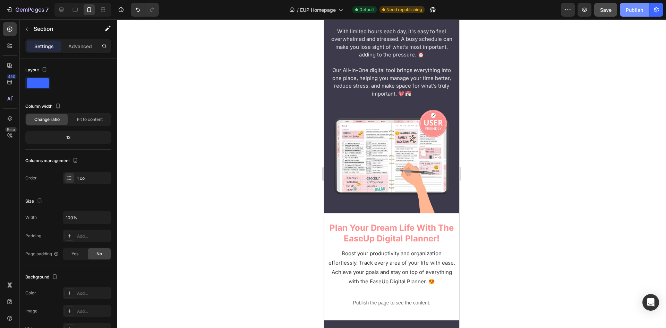
drag, startPoint x: 635, startPoint y: 10, endPoint x: 115, endPoint y: 138, distance: 535.0
click at [635, 10] on div "Publish" at bounding box center [634, 9] width 17 height 7
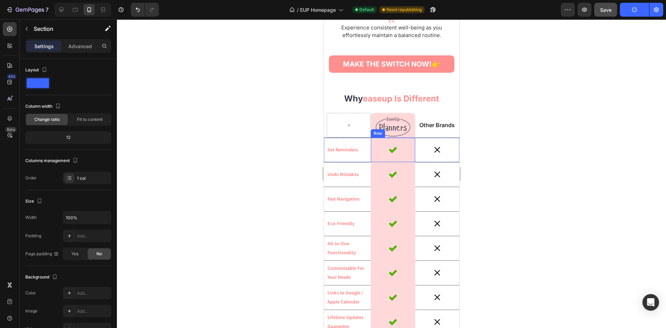
scroll to position [1870, 0]
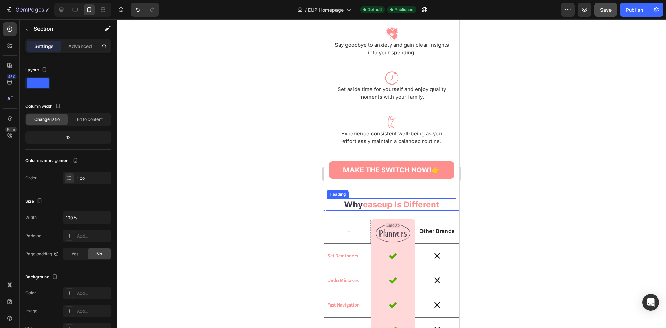
click at [416, 207] on strong "easeup is different" at bounding box center [400, 205] width 76 height 10
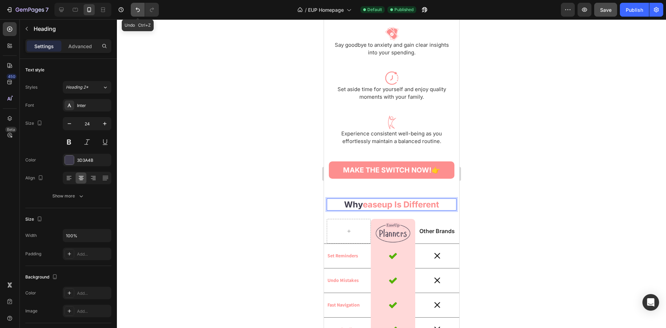
click at [137, 9] on icon "Undo/Redo" at bounding box center [138, 10] width 4 height 5
click at [137, 11] on icon "Undo/Redo" at bounding box center [137, 9] width 7 height 7
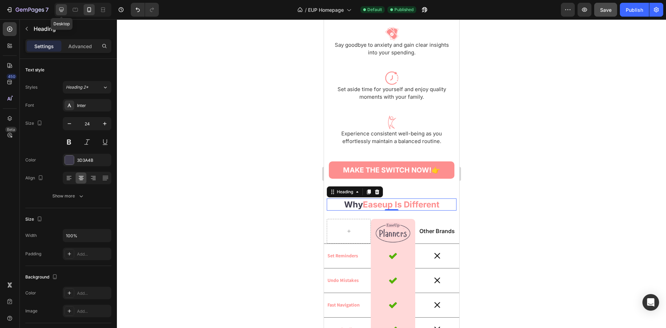
click at [61, 8] on icon at bounding box center [61, 9] width 7 height 7
type input "30"
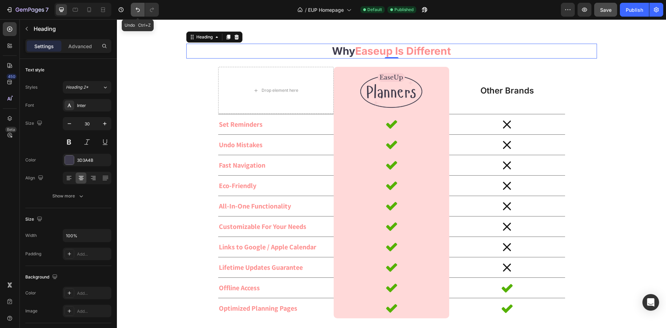
click at [139, 9] on icon "Undo/Redo" at bounding box center [138, 10] width 4 height 5
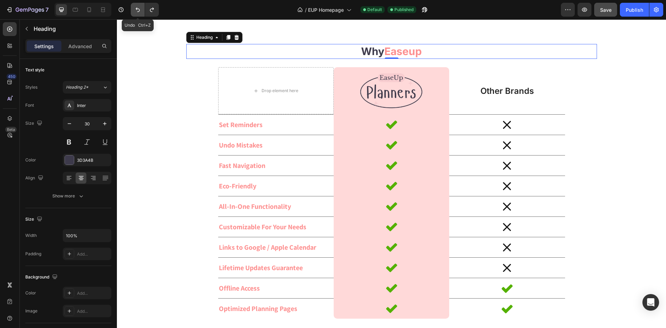
click at [139, 9] on icon "Undo/Redo" at bounding box center [138, 10] width 4 height 5
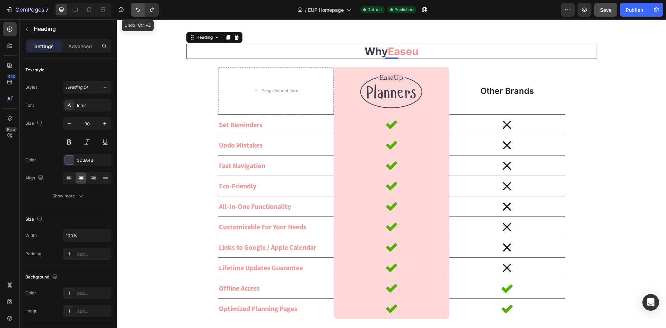
click at [139, 9] on icon "Undo/Redo" at bounding box center [138, 10] width 4 height 5
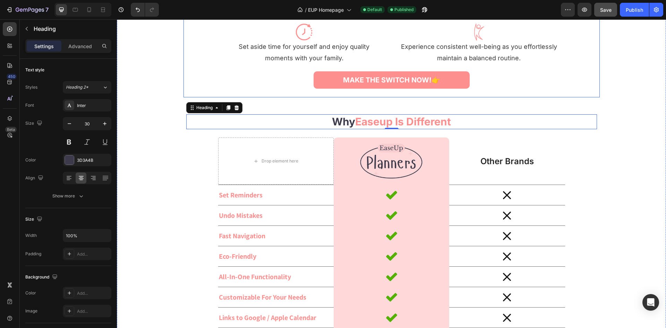
scroll to position [1488, 0]
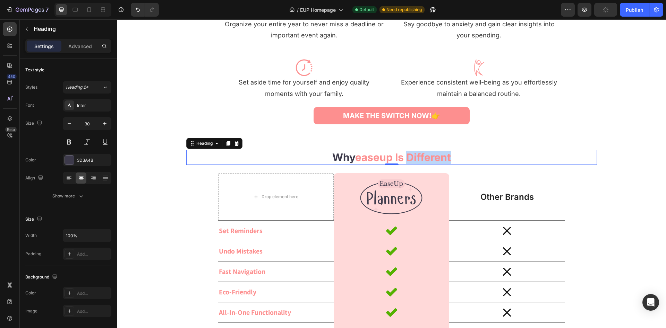
click at [414, 158] on strong "easeup is different" at bounding box center [403, 157] width 96 height 12
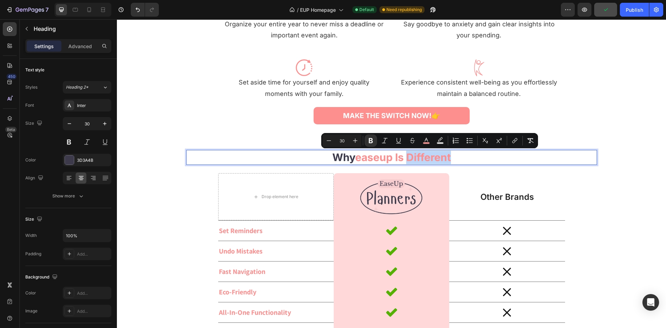
click at [424, 158] on strong "easeup is different" at bounding box center [403, 157] width 96 height 12
drag, startPoint x: 475, startPoint y: 160, endPoint x: 396, endPoint y: 159, distance: 78.4
click at [396, 159] on p "why easeup is different" at bounding box center [391, 158] width 409 height 14
click at [417, 144] on button "color" at bounding box center [420, 141] width 12 height 12
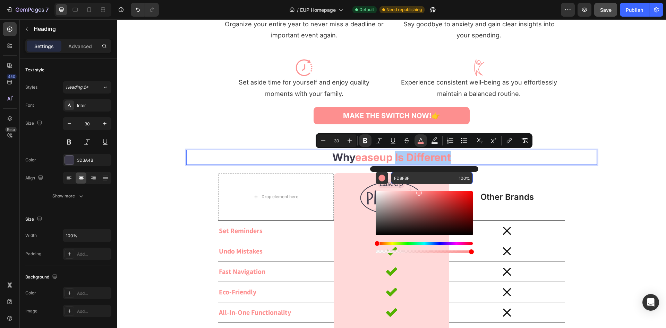
click at [417, 175] on input "FD8F8F" at bounding box center [423, 178] width 65 height 12
paste input "3D3A4B"
type input "3D3A4B"
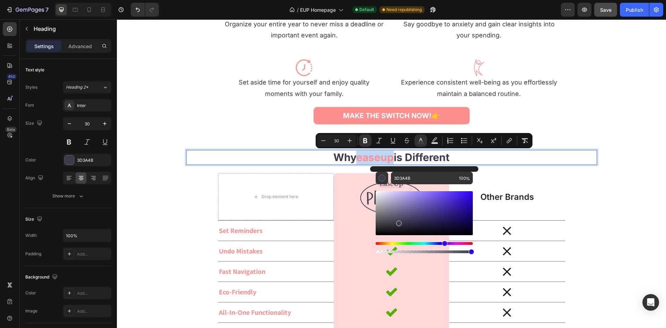
click at [421, 154] on strong "is different" at bounding box center [422, 157] width 56 height 12
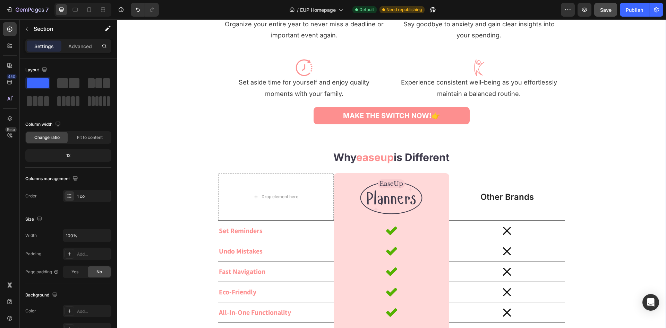
click at [511, 159] on p "⁠⁠⁠⁠⁠⁠⁠ why easeup is different" at bounding box center [391, 158] width 409 height 14
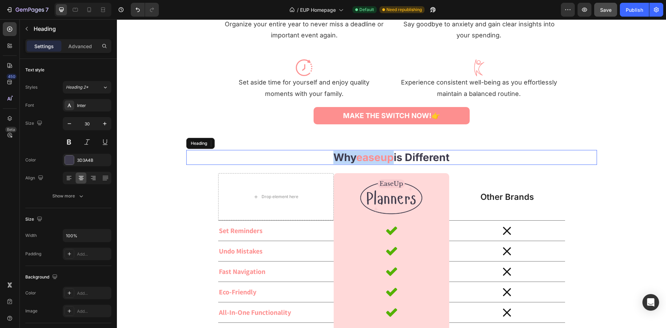
click at [511, 159] on p "why easeup is different" at bounding box center [391, 158] width 409 height 14
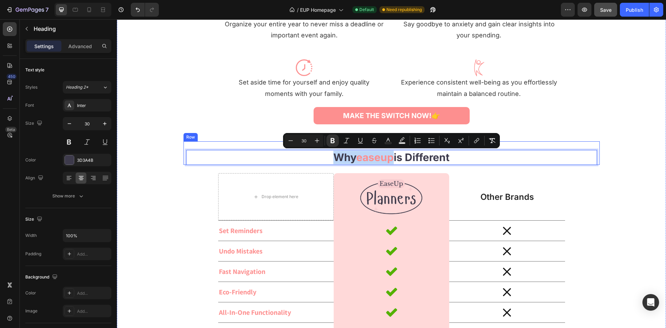
click at [533, 154] on p "why easeup is different" at bounding box center [391, 158] width 409 height 14
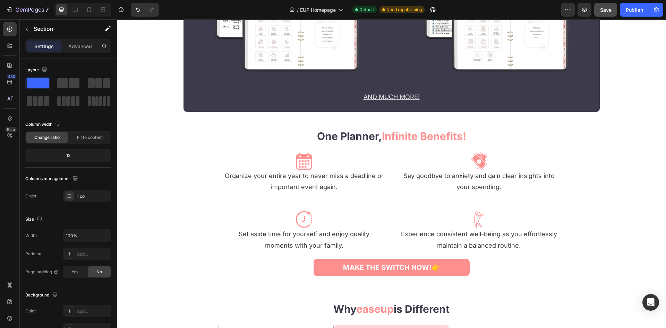
scroll to position [1311, 0]
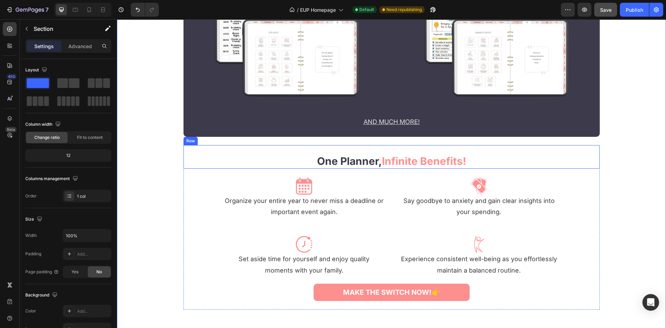
click at [449, 158] on strong "infinite benefits!" at bounding box center [424, 161] width 84 height 12
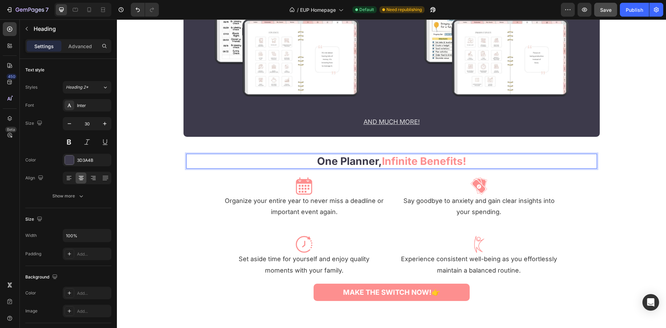
click at [445, 158] on strong "infinite benefits!" at bounding box center [424, 161] width 84 height 12
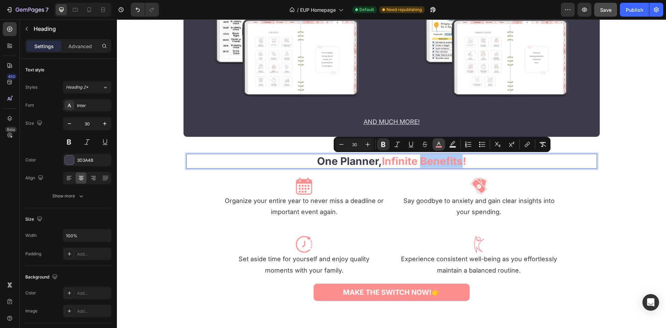
click at [442, 146] on icon "Editor contextual toolbar" at bounding box center [438, 144] width 7 height 7
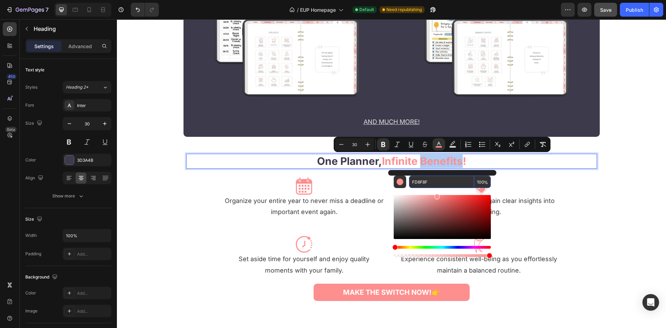
click at [446, 183] on input "FD8F8F" at bounding box center [441, 182] width 65 height 12
copy strong "benefits"
click at [457, 160] on strong "infinite benefits!" at bounding box center [424, 161] width 84 height 12
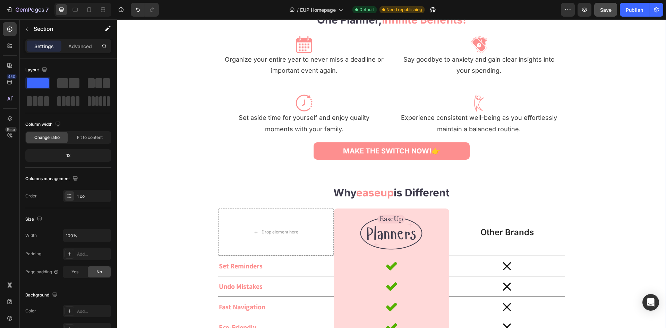
scroll to position [1488, 0]
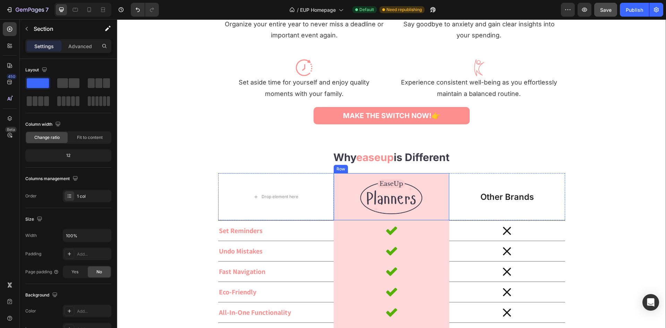
click at [430, 155] on strong "is different" at bounding box center [422, 157] width 56 height 12
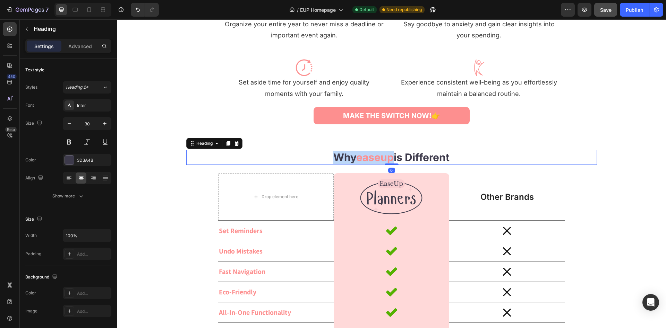
click at [430, 156] on strong "is different" at bounding box center [422, 157] width 56 height 12
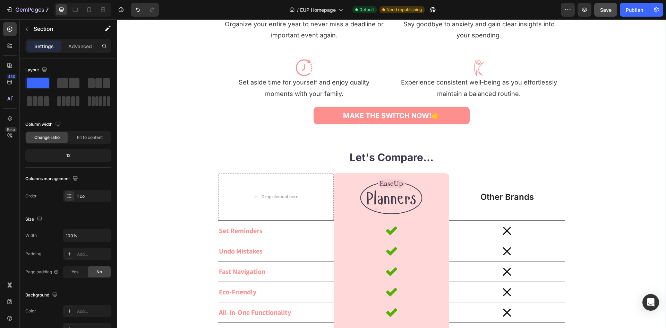
click at [487, 158] on p "⁠⁠⁠⁠⁠⁠⁠ Let's Compare..." at bounding box center [391, 158] width 409 height 14
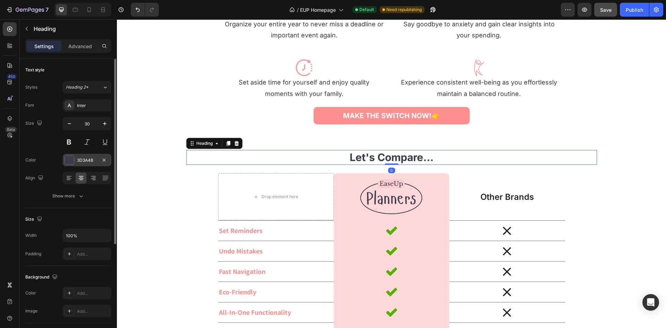
click at [82, 163] on div "3D3A4B" at bounding box center [87, 160] width 20 height 6
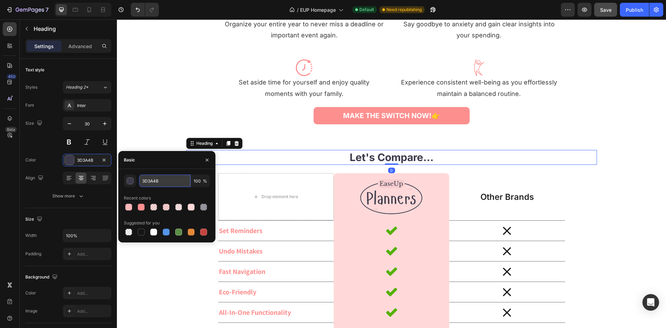
click at [165, 183] on input "3D3A4B" at bounding box center [164, 181] width 51 height 12
paste input "FD8F8F"
type input "FD8F8F"
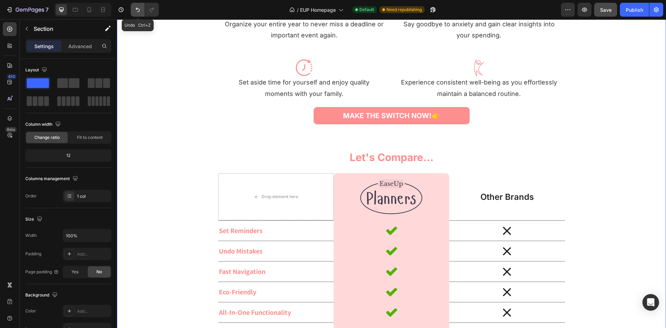
click at [139, 9] on icon "Undo/Redo" at bounding box center [137, 9] width 7 height 7
click at [153, 8] on icon "Undo/Redo" at bounding box center [151, 9] width 7 height 7
click at [421, 154] on strong "Let's Compare..." at bounding box center [392, 157] width 84 height 12
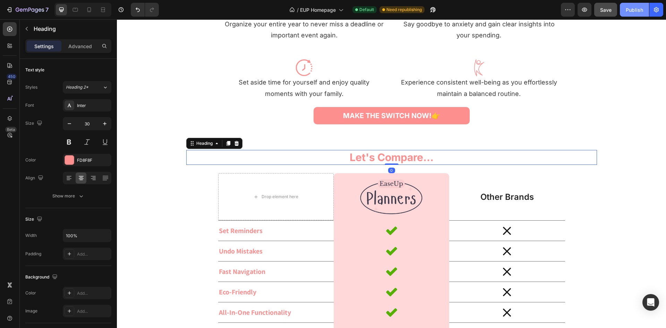
click at [626, 10] on button "Publish" at bounding box center [634, 10] width 29 height 14
click at [103, 120] on icon "button" at bounding box center [104, 123] width 7 height 7
click at [104, 120] on icon "button" at bounding box center [104, 123] width 7 height 7
click at [104, 120] on button "button" at bounding box center [104, 124] width 12 height 12
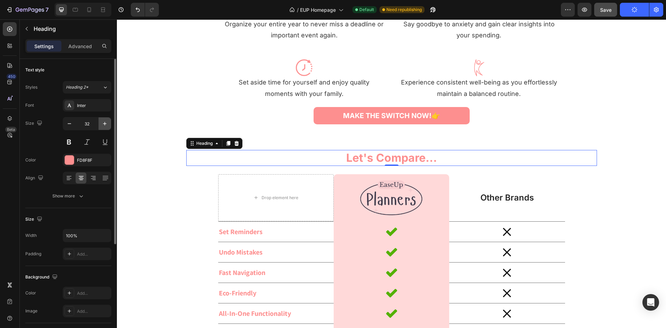
click at [104, 120] on button "button" at bounding box center [104, 124] width 12 height 12
click at [88, 5] on div at bounding box center [89, 9] width 11 height 11
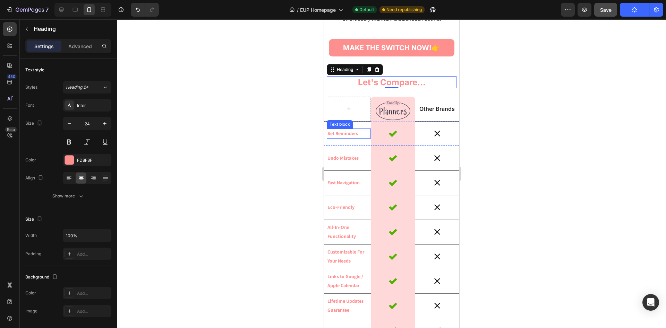
scroll to position [1994, 0]
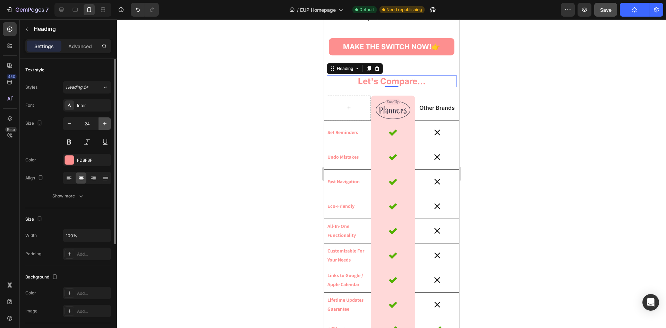
click at [104, 121] on icon "button" at bounding box center [104, 123] width 7 height 7
type input "26"
click at [212, 111] on div at bounding box center [391, 173] width 549 height 309
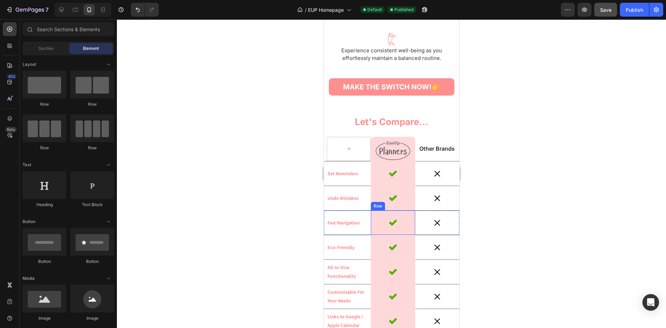
scroll to position [1888, 0]
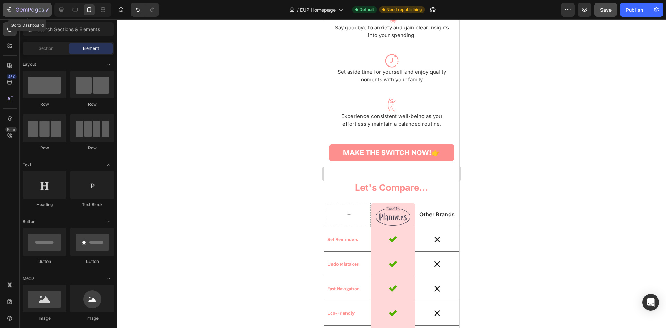
click at [39, 6] on div "7" at bounding box center [32, 10] width 33 height 8
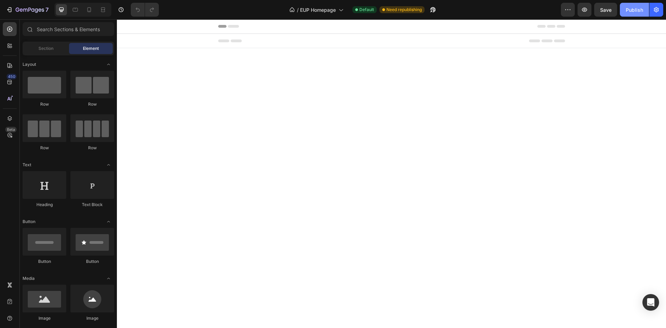
click at [631, 9] on div "Publish" at bounding box center [634, 9] width 17 height 7
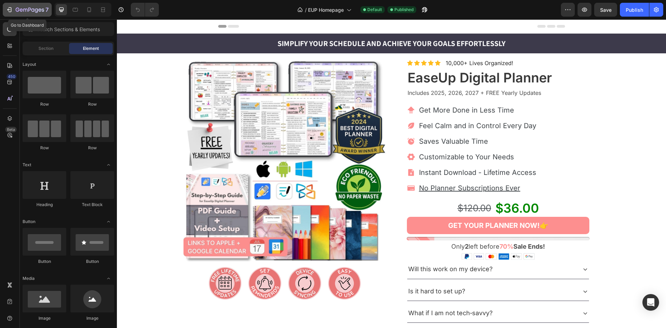
click at [40, 14] on button "7" at bounding box center [27, 10] width 49 height 14
